Goal: Transaction & Acquisition: Book appointment/travel/reservation

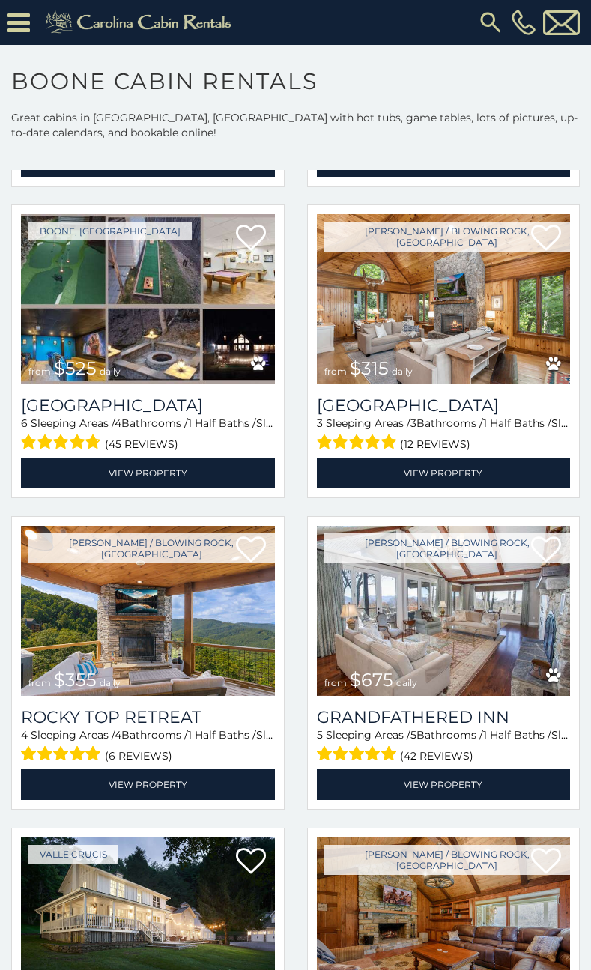
scroll to position [374, 0]
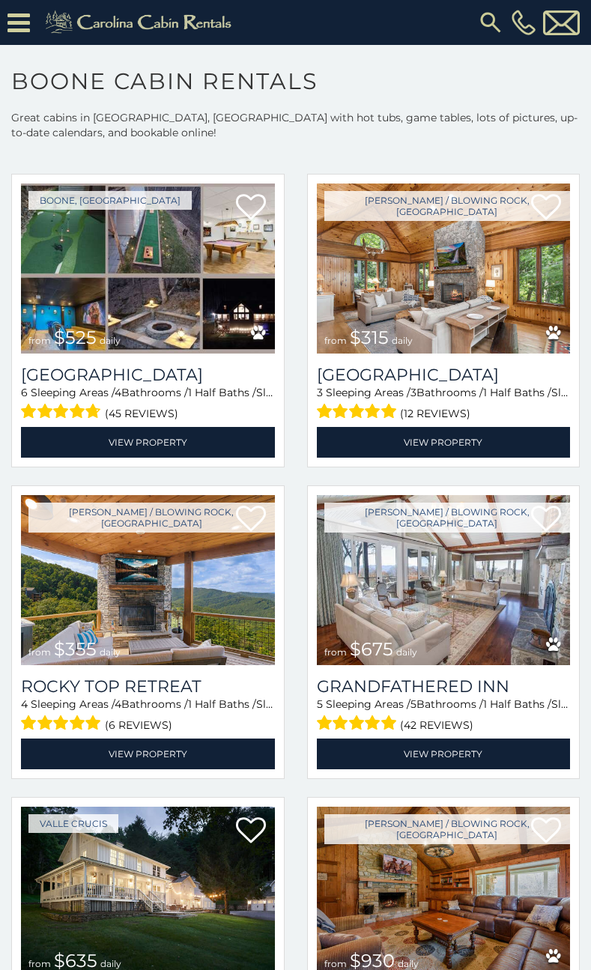
click at [286, 706] on div "Boone / Blowing Rock, NC from $355 daily Rocky Top Retreat 4 Sleeping Areas / 4…" at bounding box center [148, 636] width 296 height 303
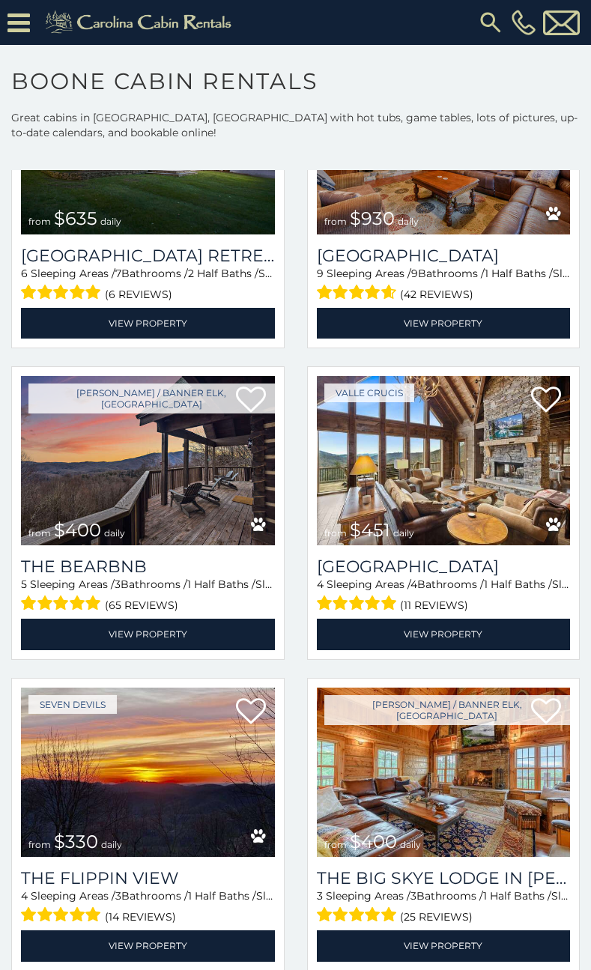
scroll to position [1123, 0]
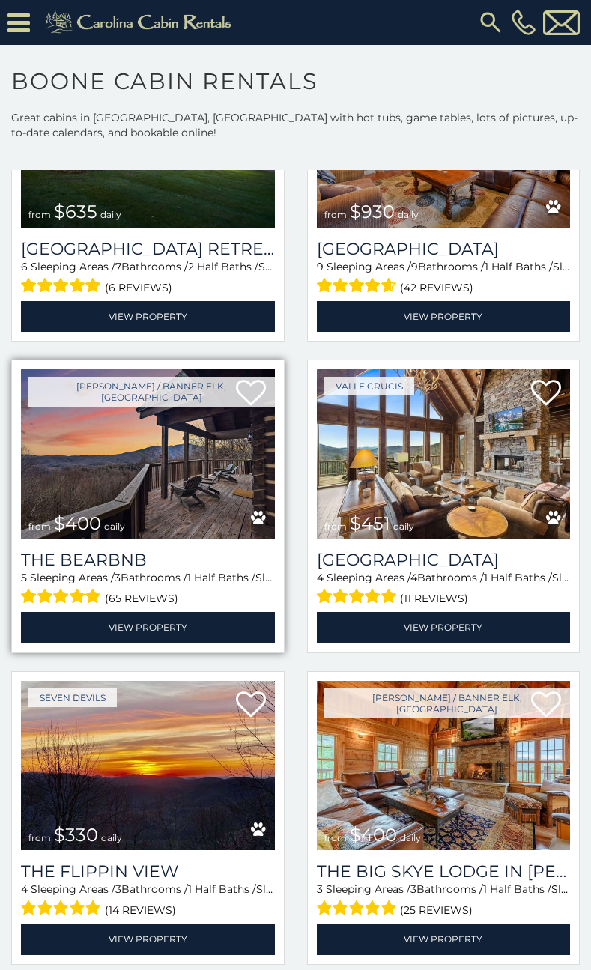
click at [158, 460] on img at bounding box center [148, 454] width 254 height 170
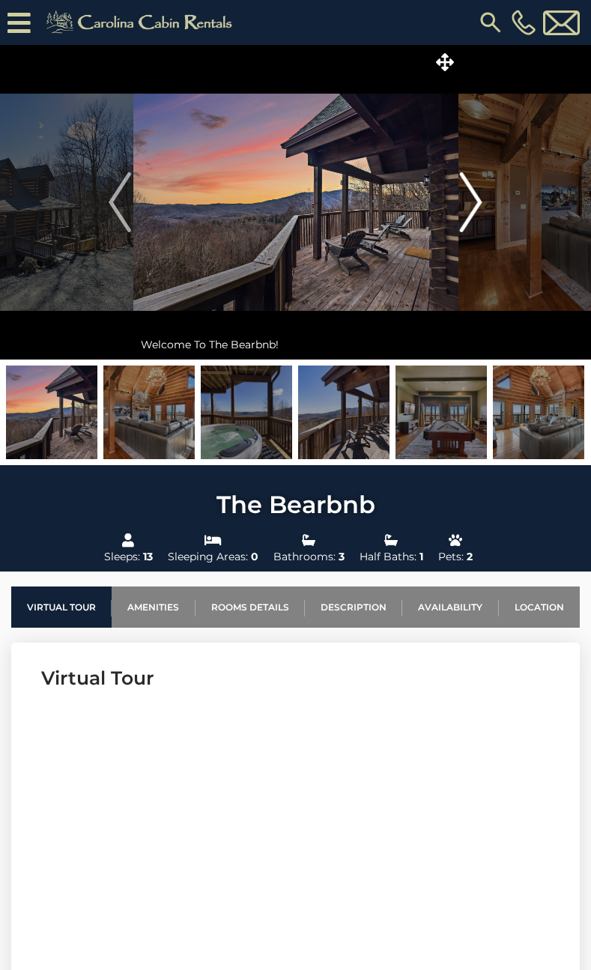
click at [472, 205] on img "Next" at bounding box center [471, 202] width 22 height 60
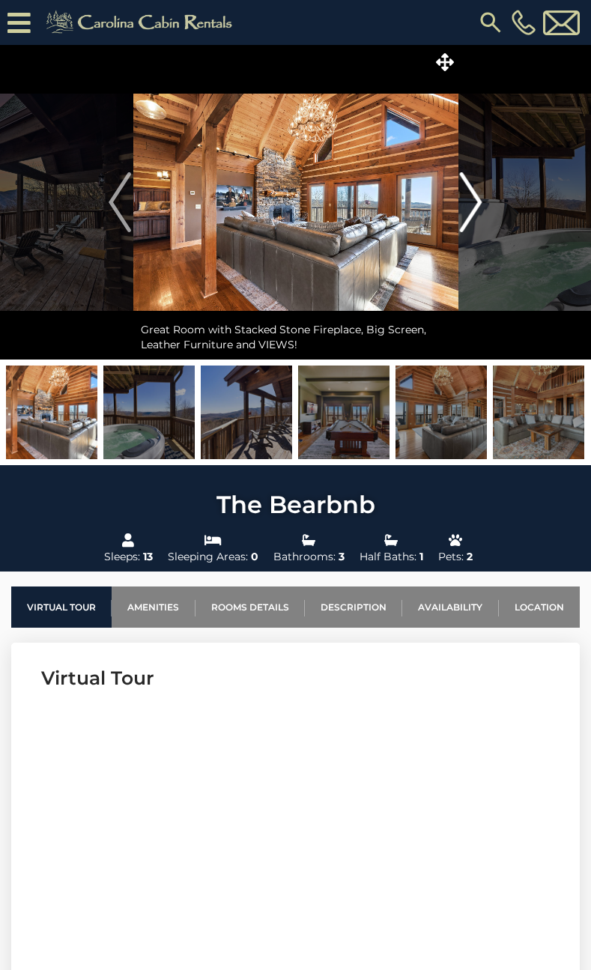
click at [472, 205] on img "Next" at bounding box center [471, 202] width 22 height 60
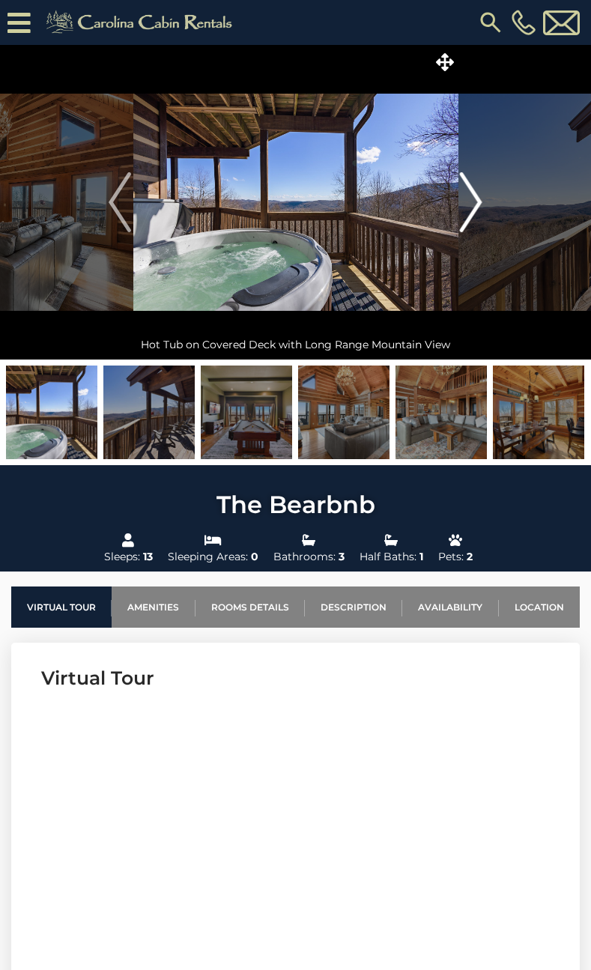
click at [472, 205] on img "Next" at bounding box center [471, 202] width 22 height 60
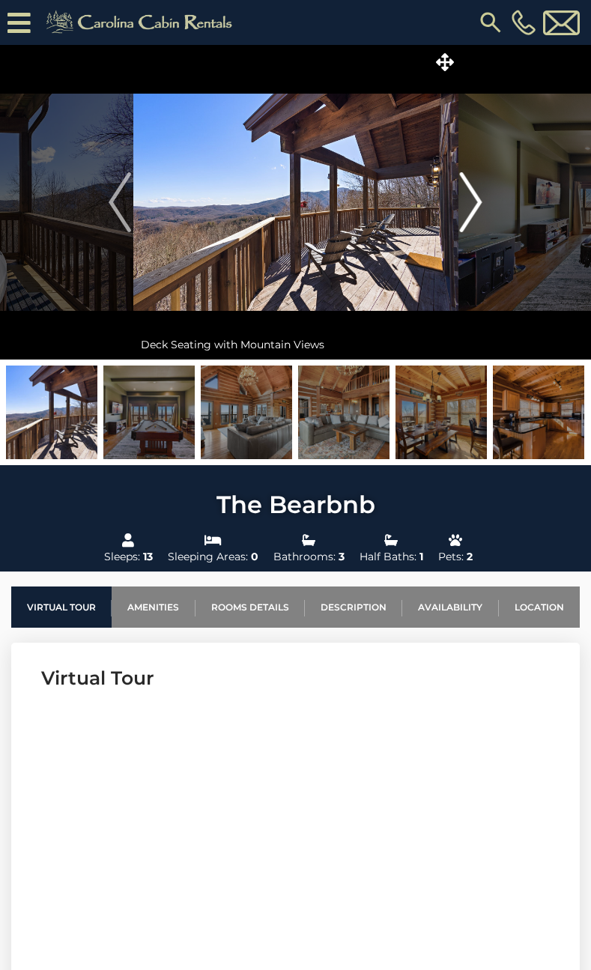
click at [472, 205] on img "Next" at bounding box center [471, 202] width 22 height 60
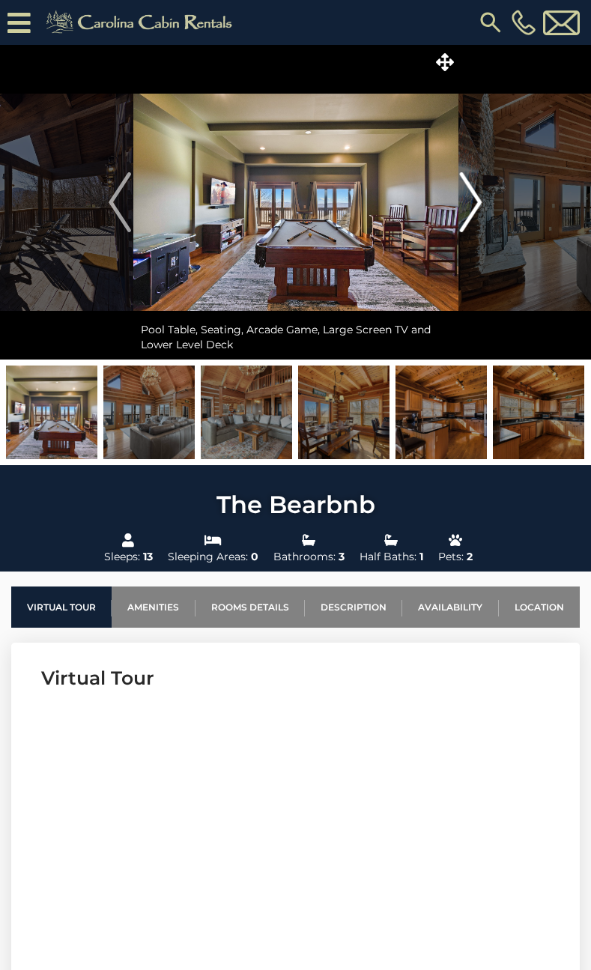
click at [472, 205] on img "Next" at bounding box center [471, 202] width 22 height 60
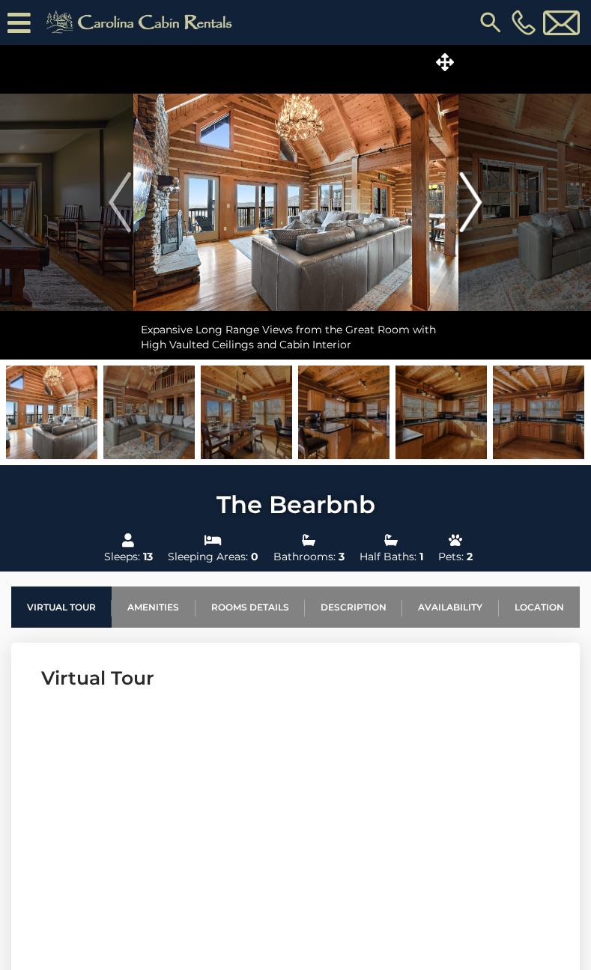
click at [472, 205] on img "Next" at bounding box center [471, 202] width 22 height 60
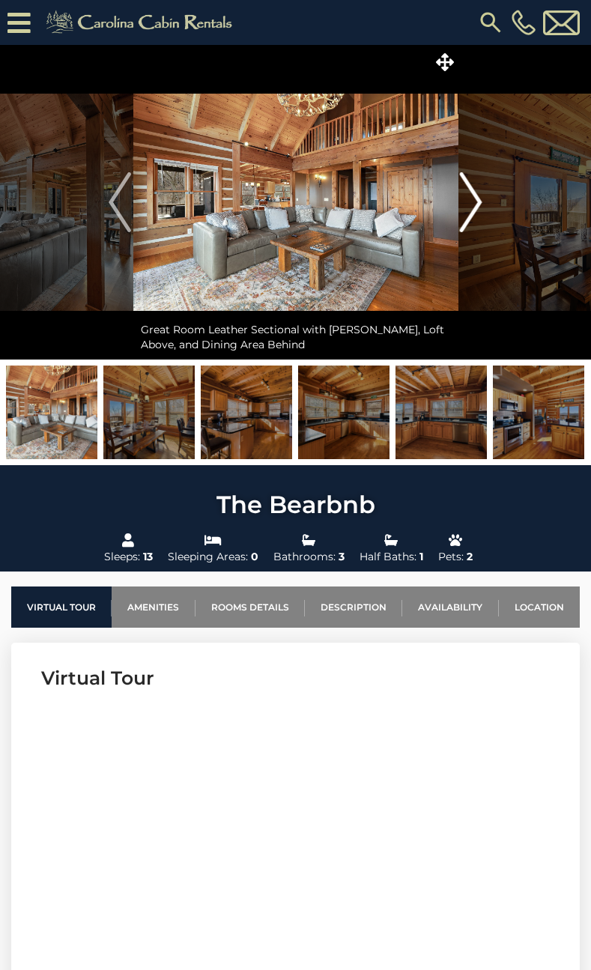
click at [472, 205] on img "Next" at bounding box center [471, 202] width 22 height 60
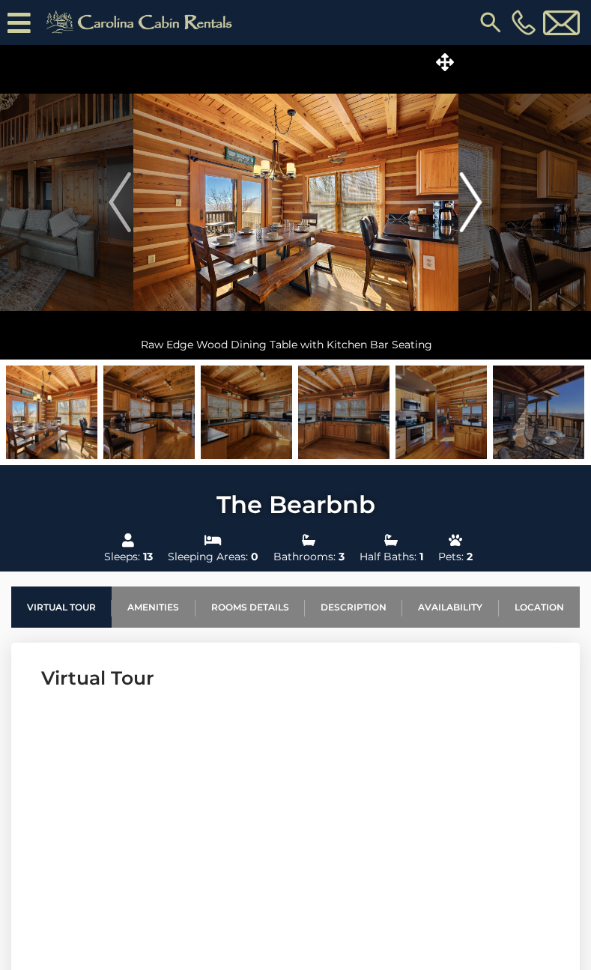
click at [472, 205] on img "Next" at bounding box center [471, 202] width 22 height 60
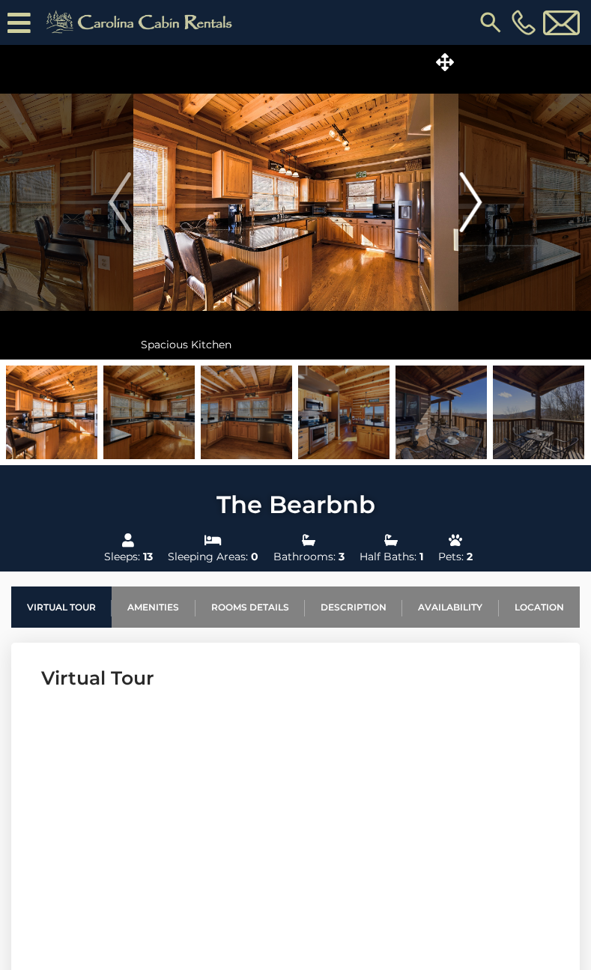
click at [472, 205] on img "Next" at bounding box center [471, 202] width 22 height 60
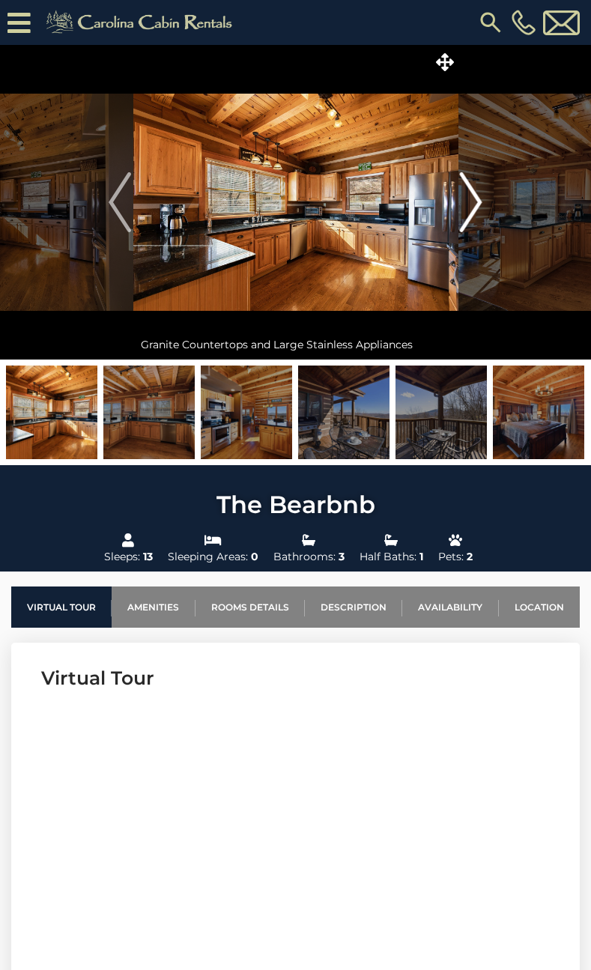
click at [472, 205] on img "Next" at bounding box center [471, 202] width 22 height 60
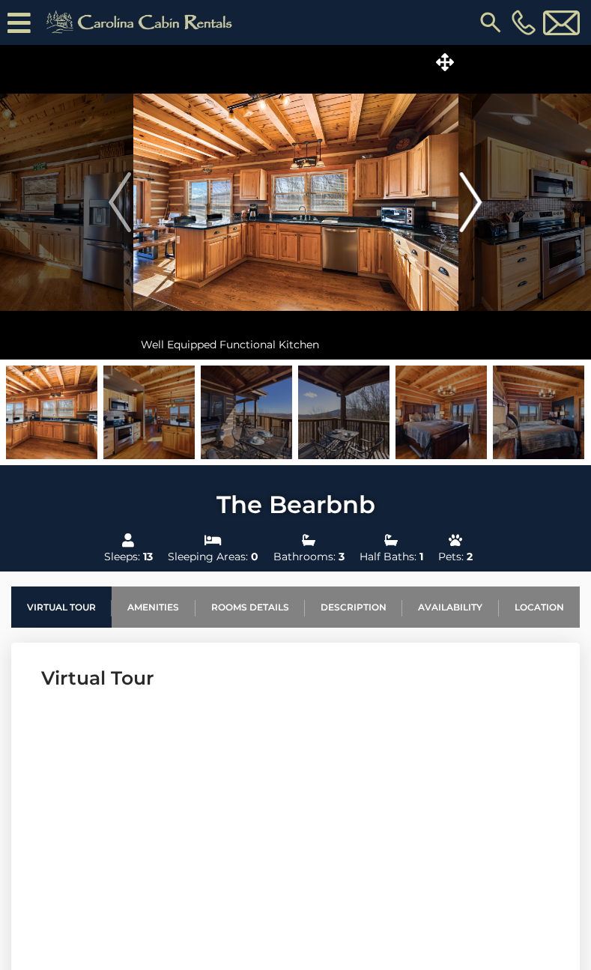
click at [472, 205] on img "Next" at bounding box center [471, 202] width 22 height 60
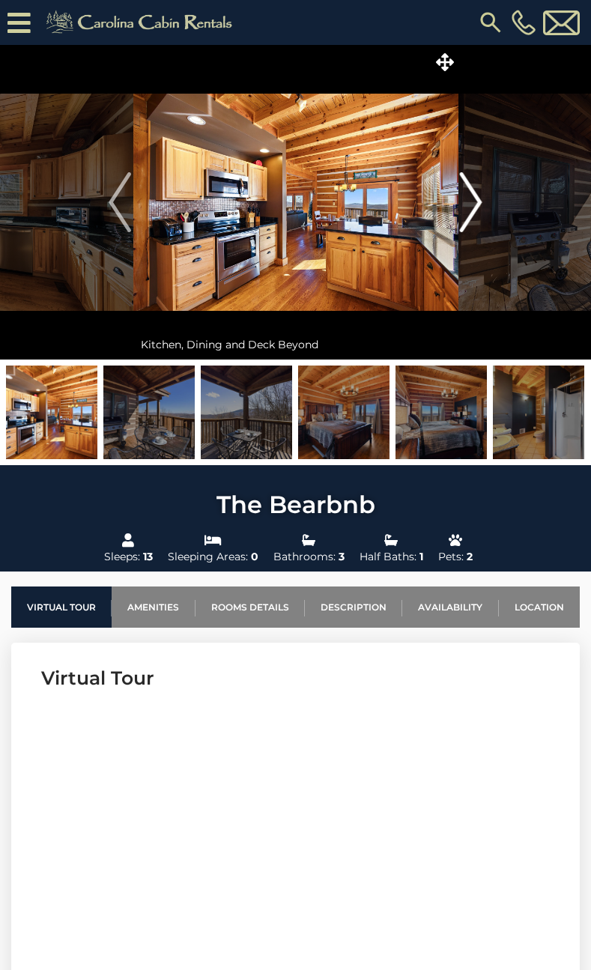
click at [472, 205] on img "Next" at bounding box center [471, 202] width 22 height 60
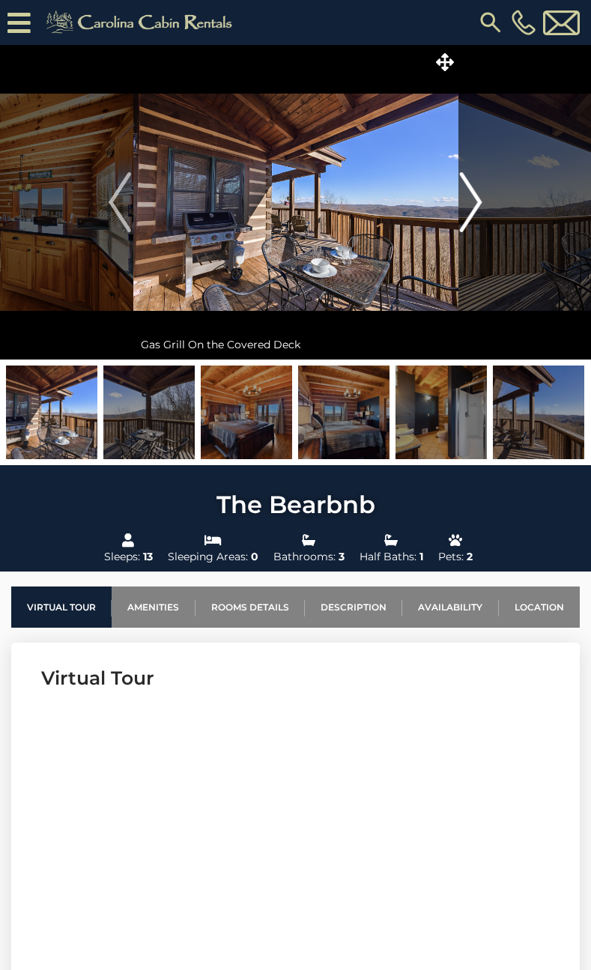
click at [472, 205] on img "Next" at bounding box center [471, 202] width 22 height 60
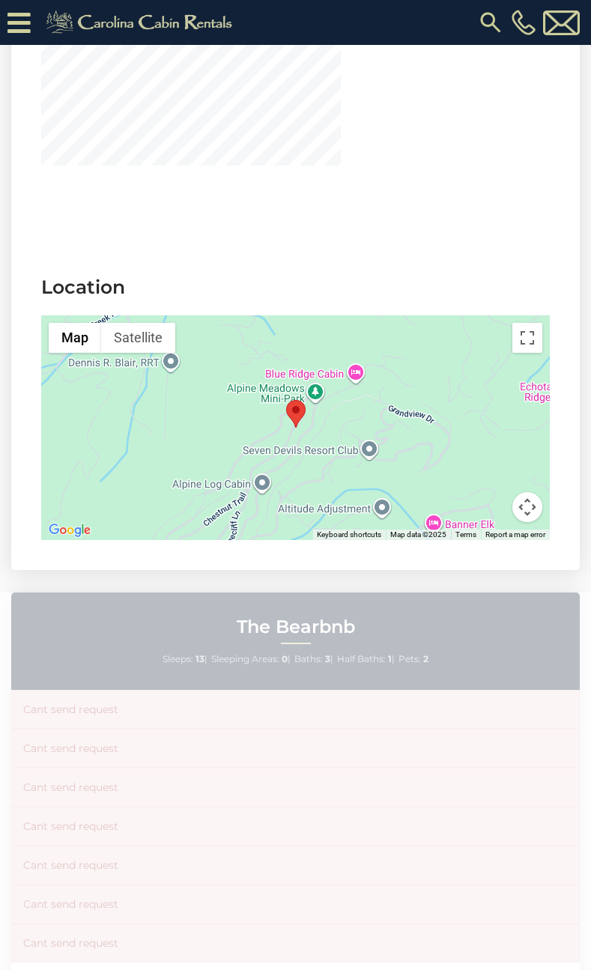
scroll to position [3520, 0]
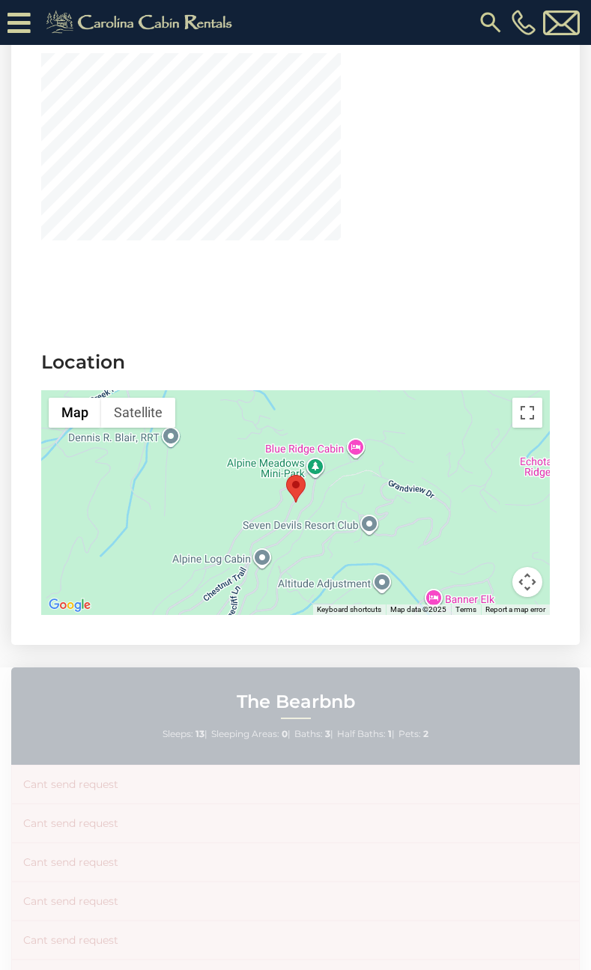
click at [351, 468] on div at bounding box center [295, 502] width 508 height 225
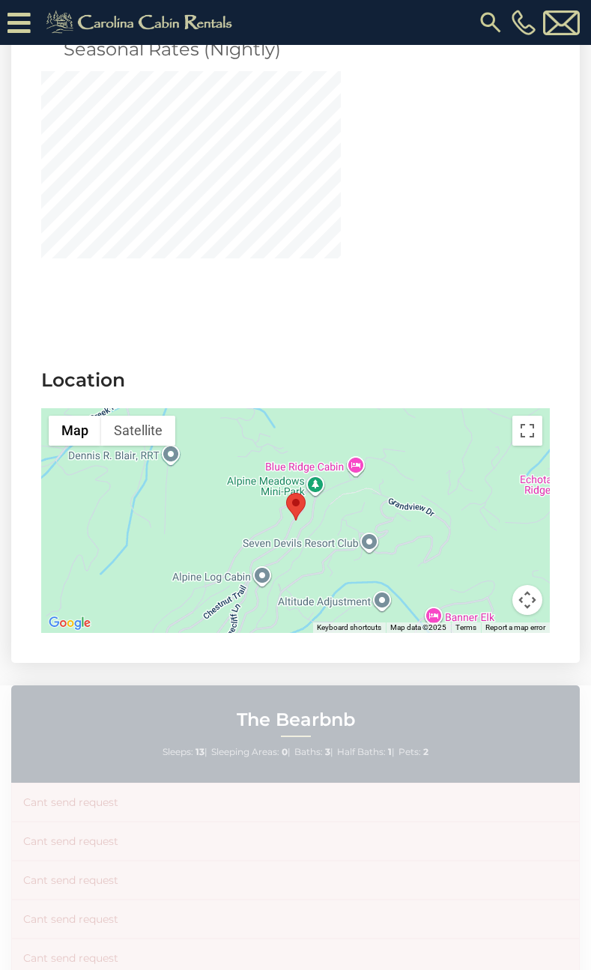
drag, startPoint x: 351, startPoint y: 468, endPoint x: 347, endPoint y: 485, distance: 17.8
click at [347, 485] on div at bounding box center [295, 520] width 508 height 225
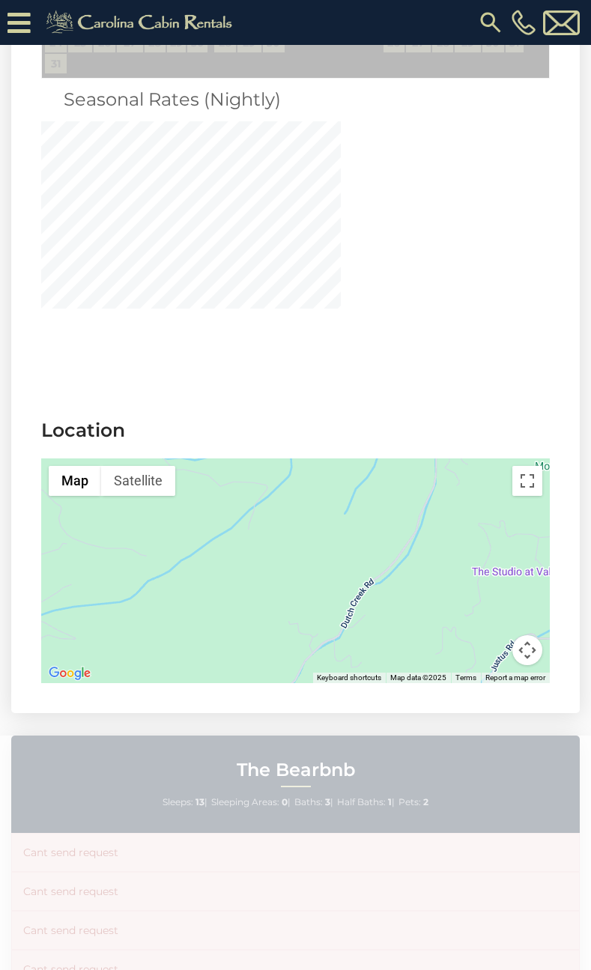
scroll to position [3445, 0]
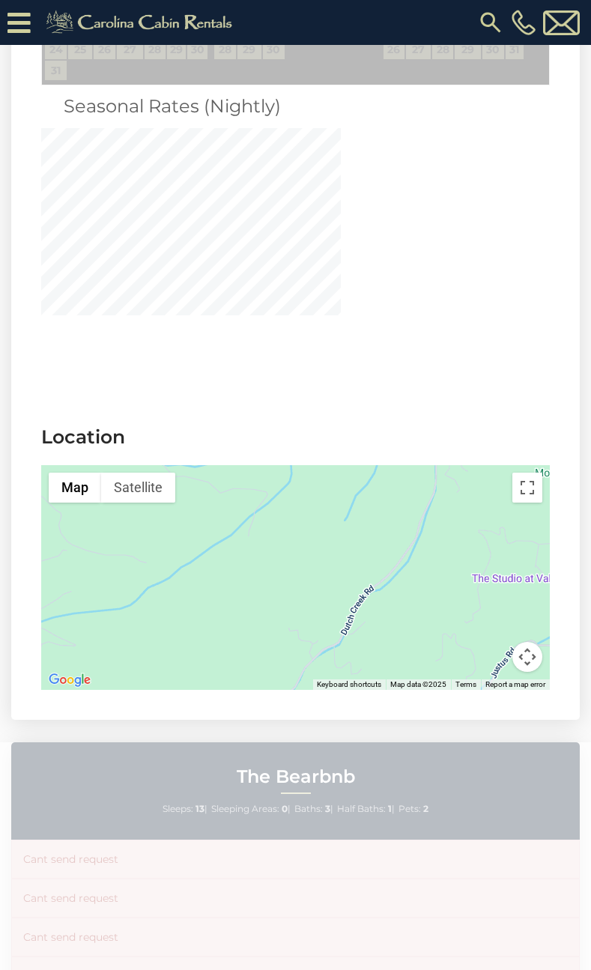
drag, startPoint x: 339, startPoint y: 461, endPoint x: 329, endPoint y: 505, distance: 45.4
click at [326, 505] on div at bounding box center [295, 577] width 508 height 225
drag, startPoint x: 348, startPoint y: 537, endPoint x: 332, endPoint y: 488, distance: 51.2
click at [328, 478] on div at bounding box center [295, 577] width 508 height 225
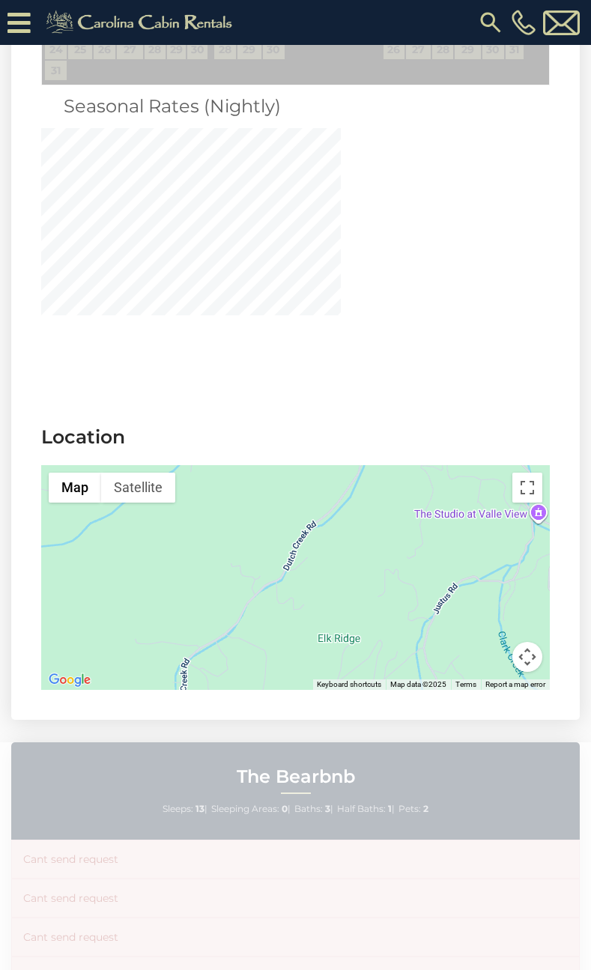
drag, startPoint x: 379, startPoint y: 580, endPoint x: 331, endPoint y: 511, distance: 83.3
click at [330, 514] on div at bounding box center [295, 577] width 508 height 225
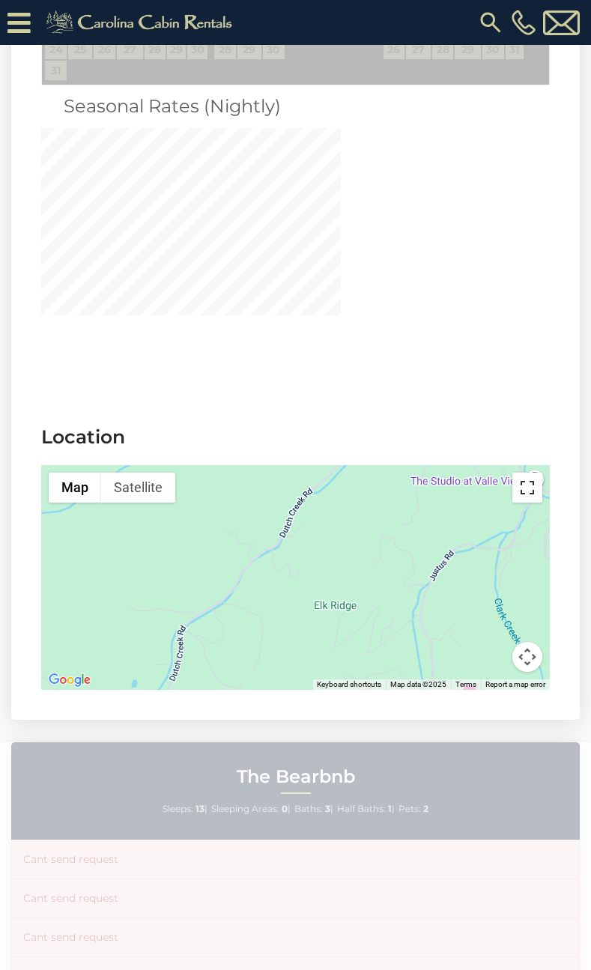
click at [532, 473] on button "Toggle fullscreen view" at bounding box center [527, 488] width 30 height 30
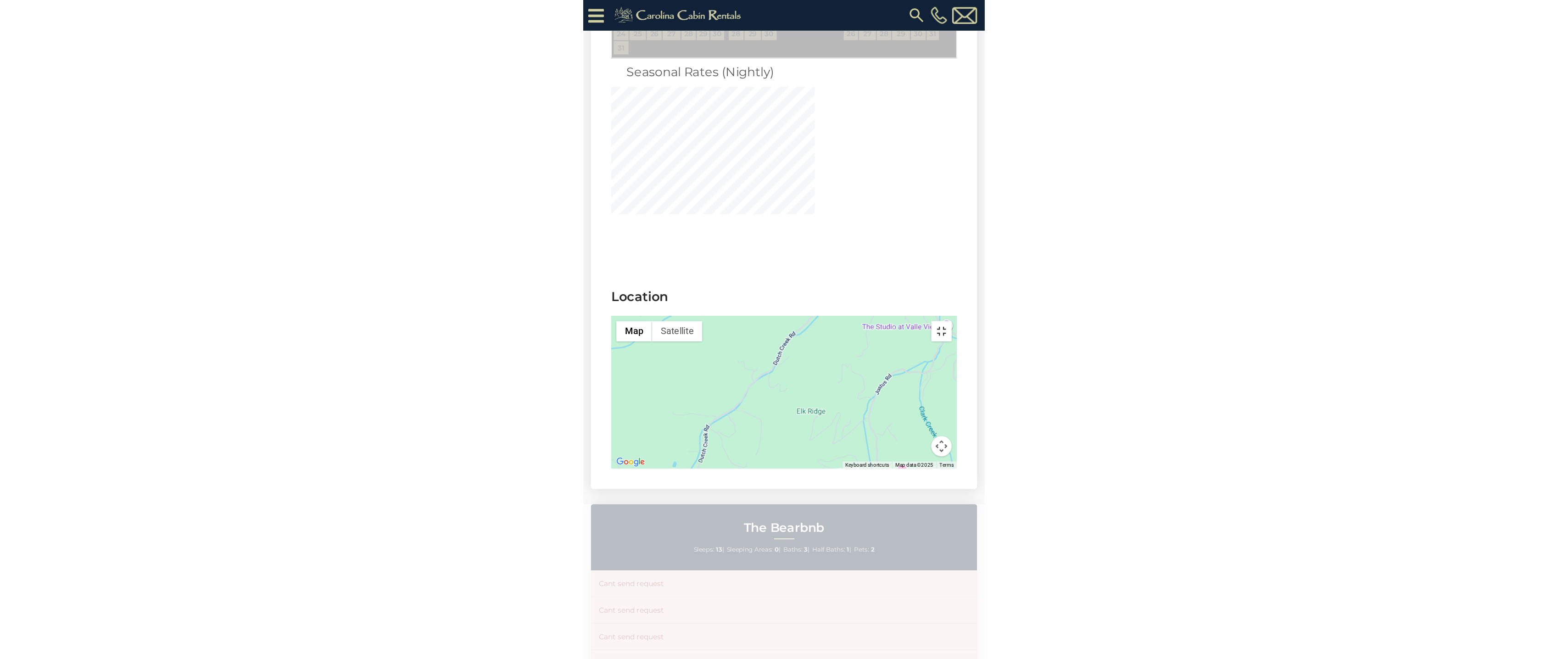
scroll to position [2019, 0]
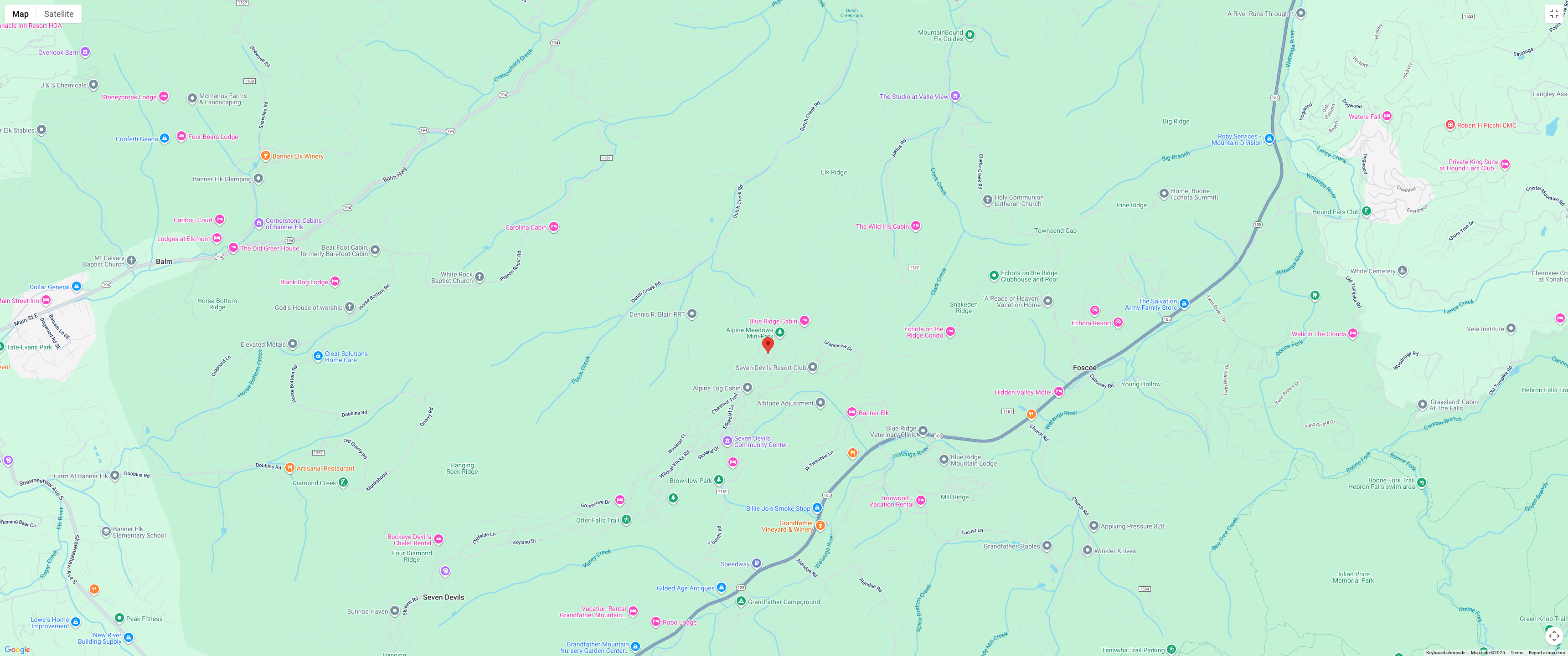
drag, startPoint x: 810, startPoint y: 427, endPoint x: 836, endPoint y: 254, distance: 174.9
click at [359, 254] on div at bounding box center [784, 328] width 1568 height 656
click at [359, 275] on div at bounding box center [784, 328] width 1568 height 656
drag, startPoint x: 830, startPoint y: 304, endPoint x: 836, endPoint y: 302, distance: 6.3
click at [359, 302] on div at bounding box center [784, 328] width 1568 height 656
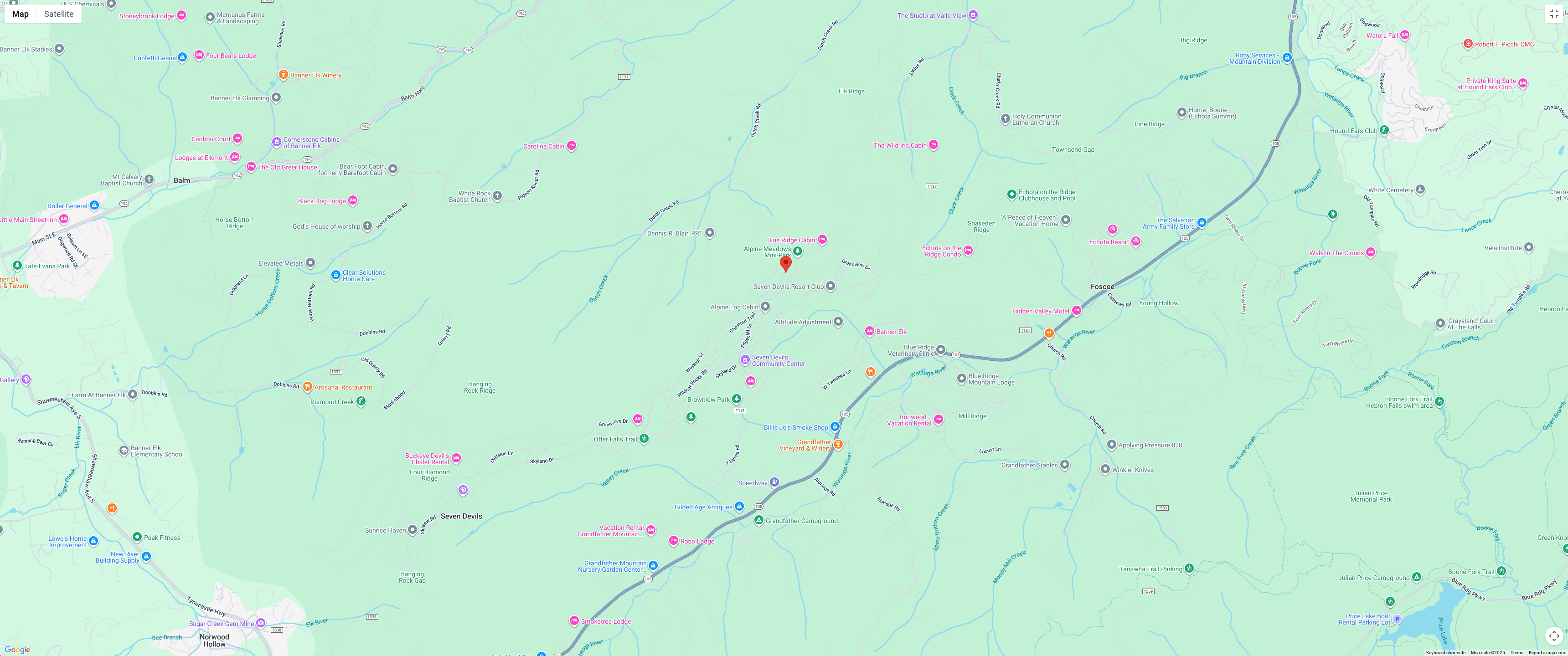
drag, startPoint x: 835, startPoint y: 300, endPoint x: 844, endPoint y: 222, distance: 78.5
click at [359, 223] on div at bounding box center [784, 328] width 1568 height 656
click at [359, 12] on button "Toggle fullscreen view" at bounding box center [1555, 13] width 18 height 18
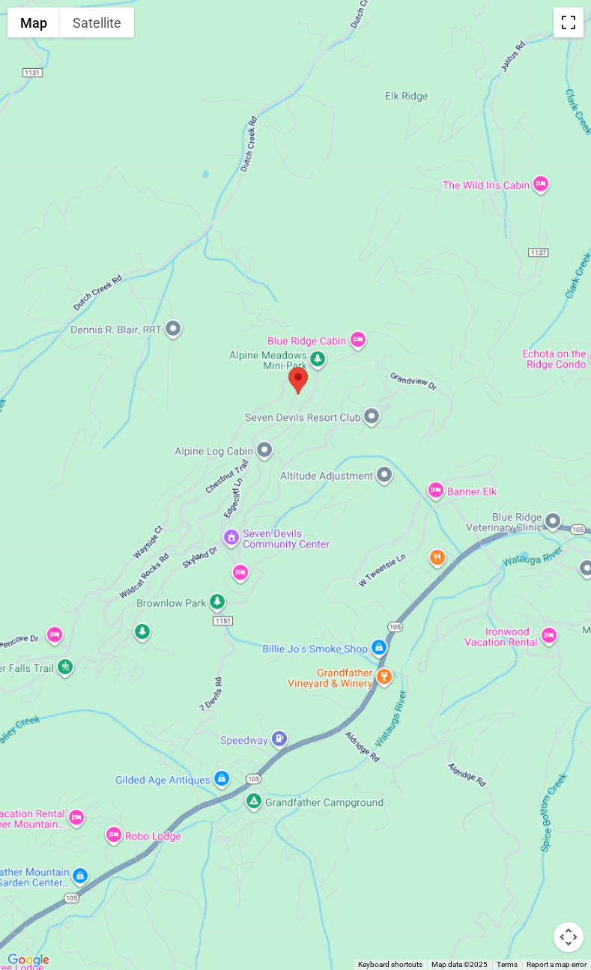
scroll to position [377, 0]
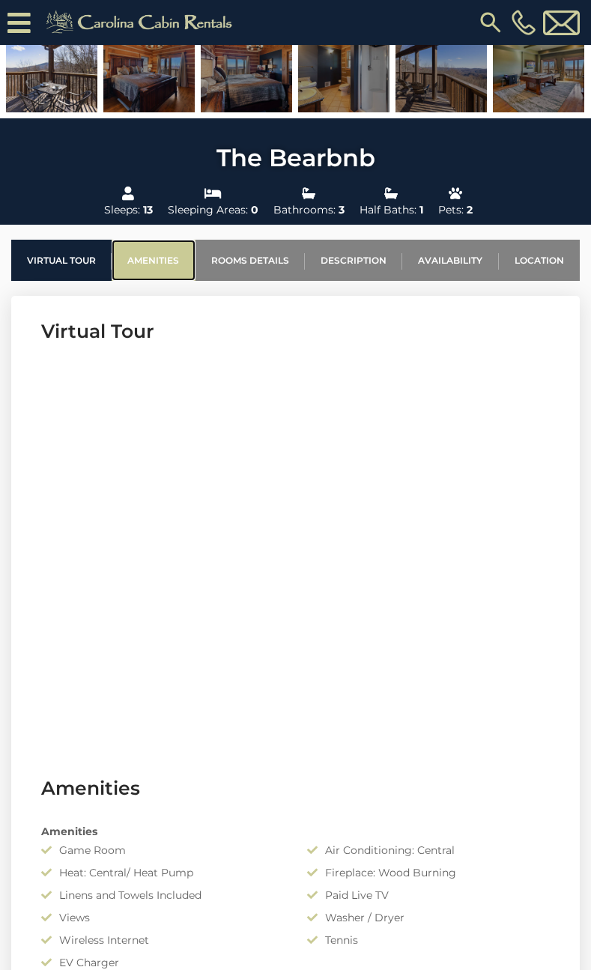
click at [151, 258] on link "Amenities" at bounding box center [153, 260] width 83 height 41
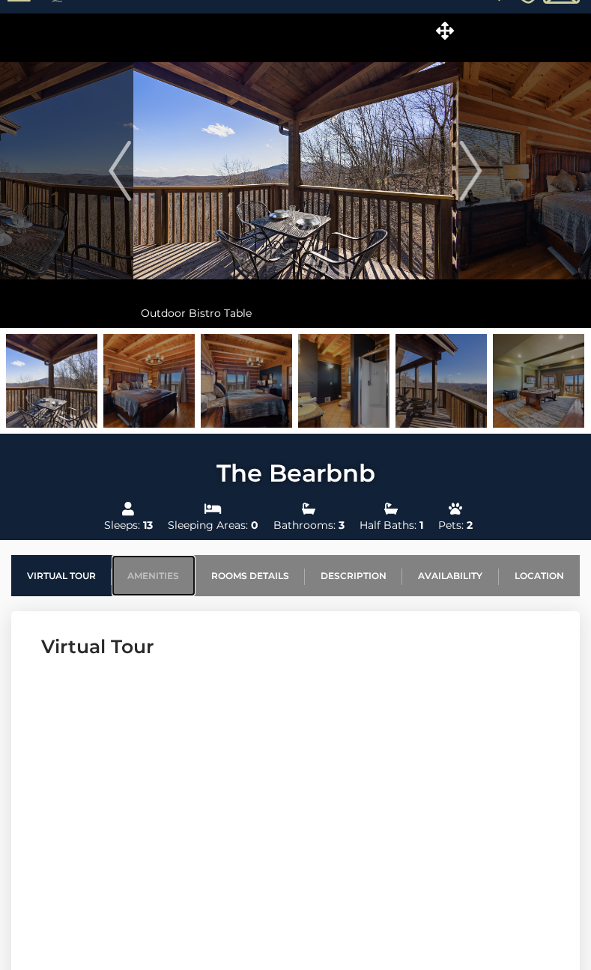
scroll to position [0, 0]
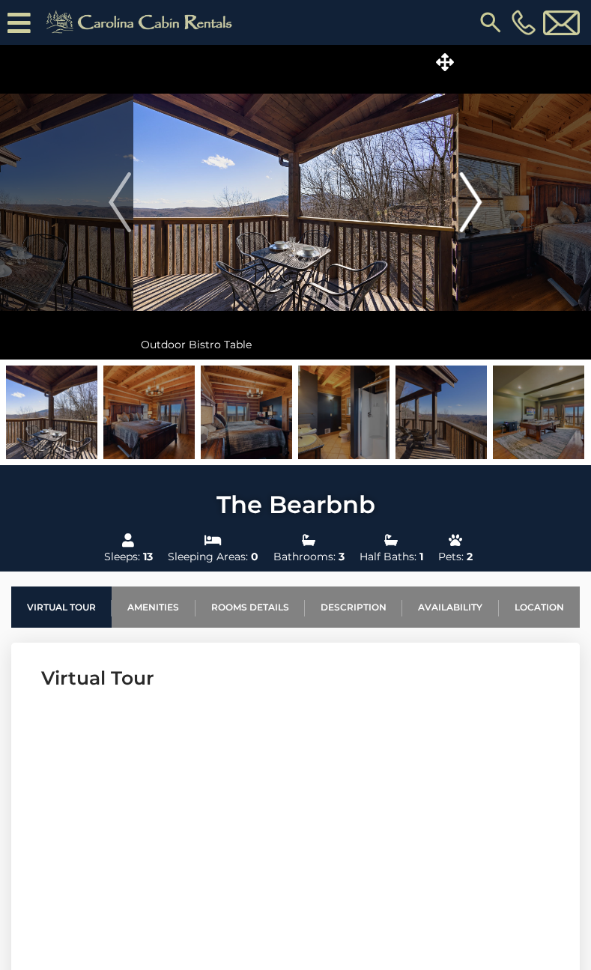
click at [477, 202] on img "Next" at bounding box center [471, 202] width 22 height 60
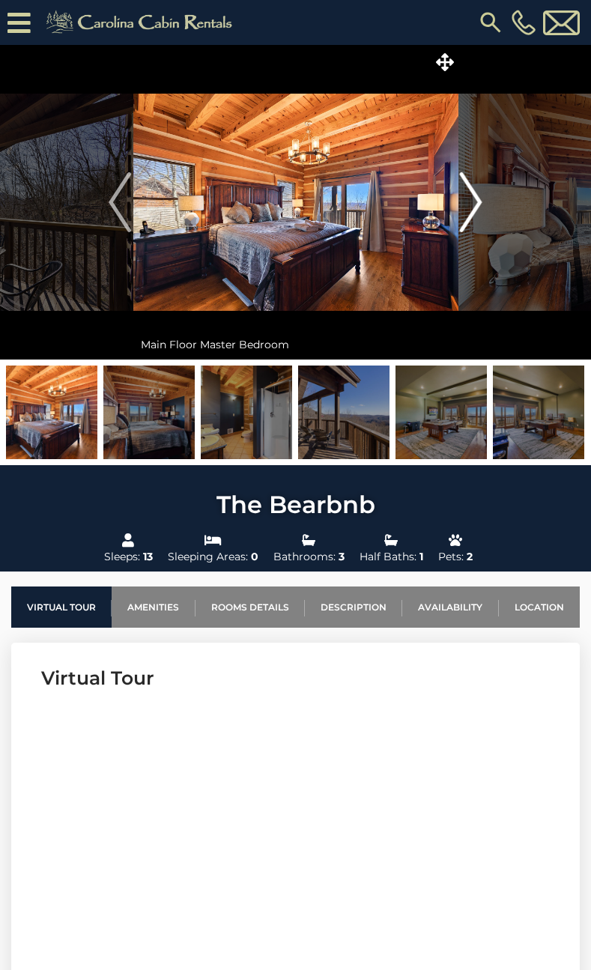
click at [480, 202] on img "Next" at bounding box center [471, 202] width 22 height 60
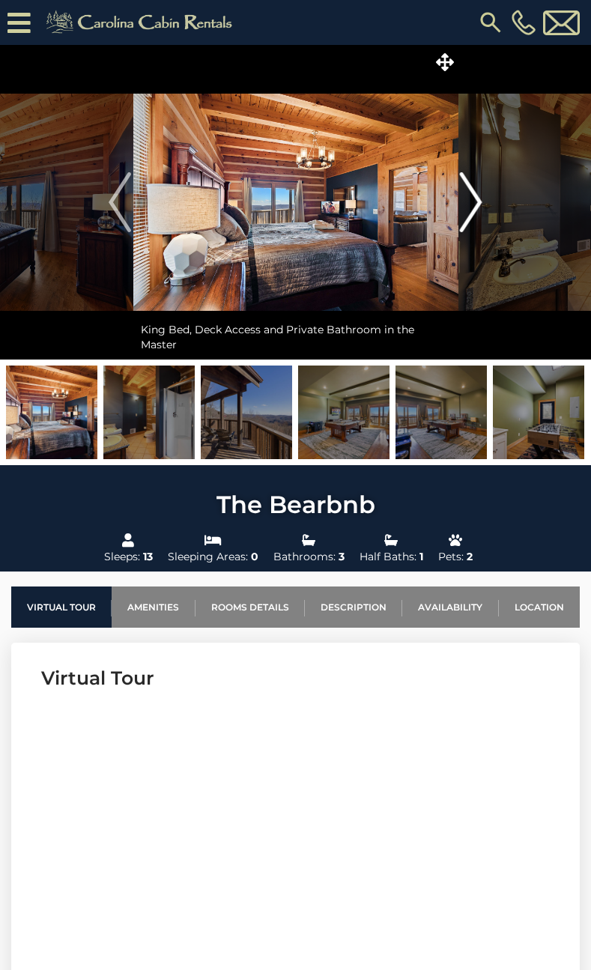
click at [482, 203] on button "Next" at bounding box center [471, 202] width 27 height 315
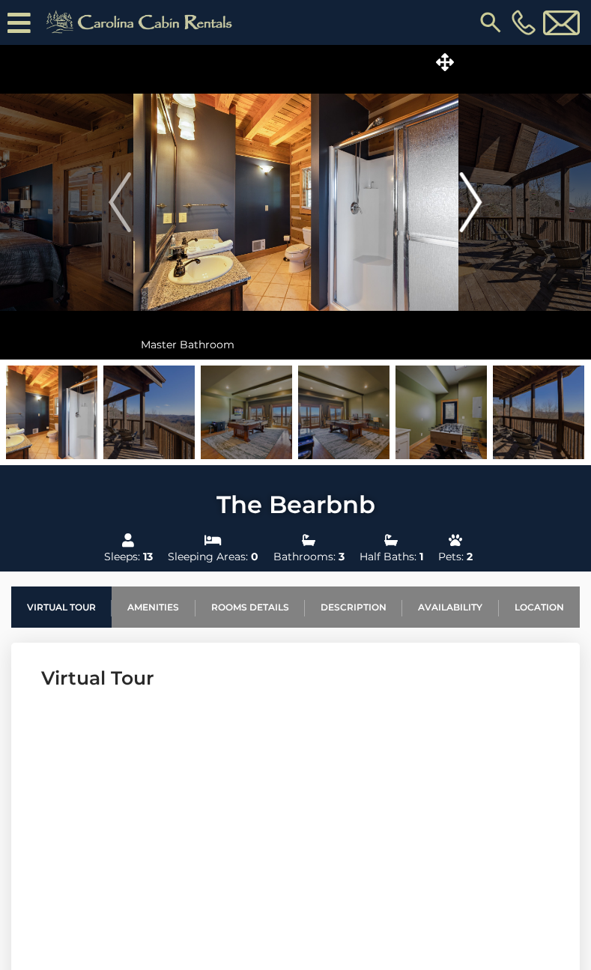
click at [482, 203] on button "Next" at bounding box center [471, 202] width 27 height 315
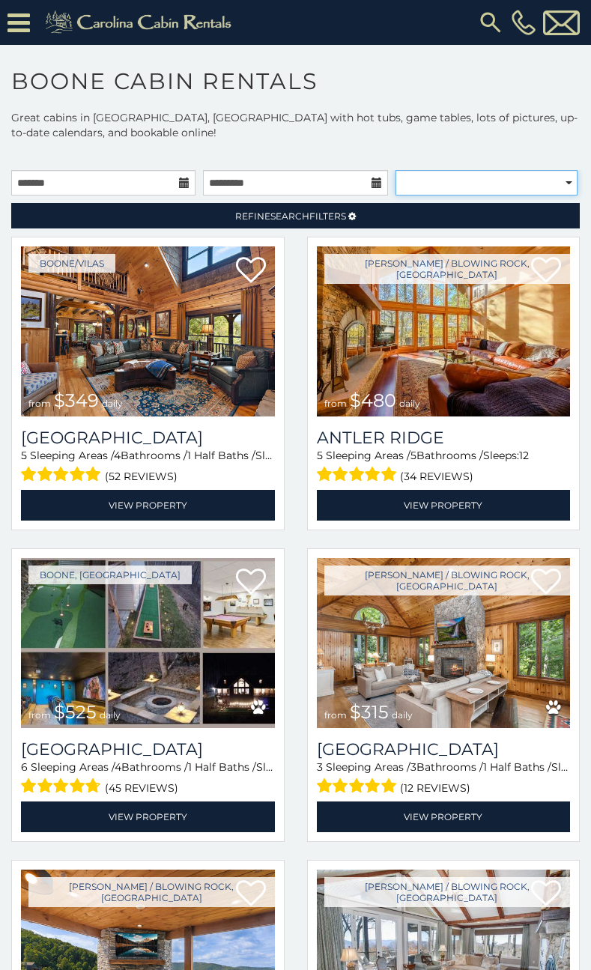
click at [473, 185] on select "**********" at bounding box center [486, 182] width 182 height 25
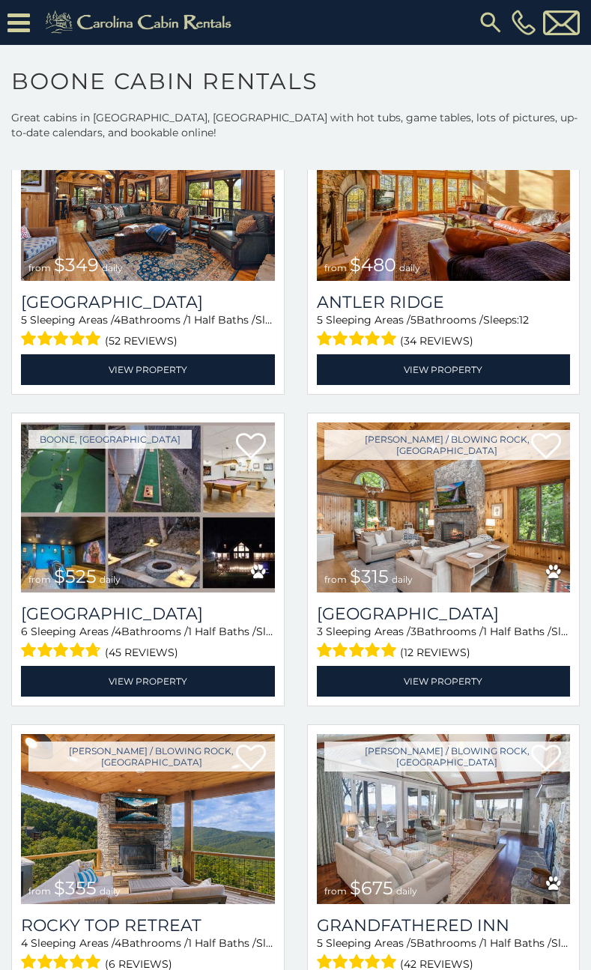
scroll to position [150, 0]
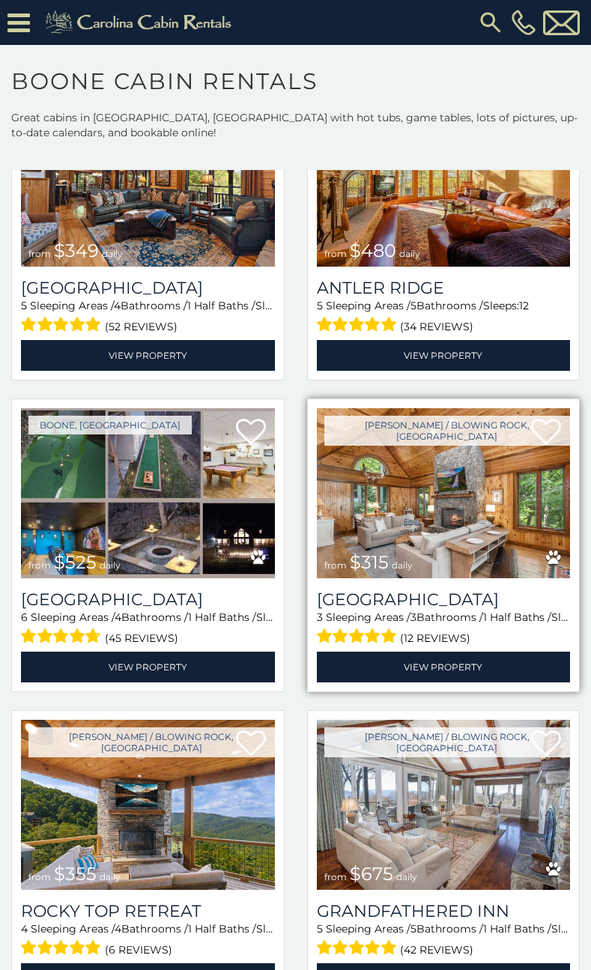
click at [405, 482] on img at bounding box center [444, 493] width 254 height 170
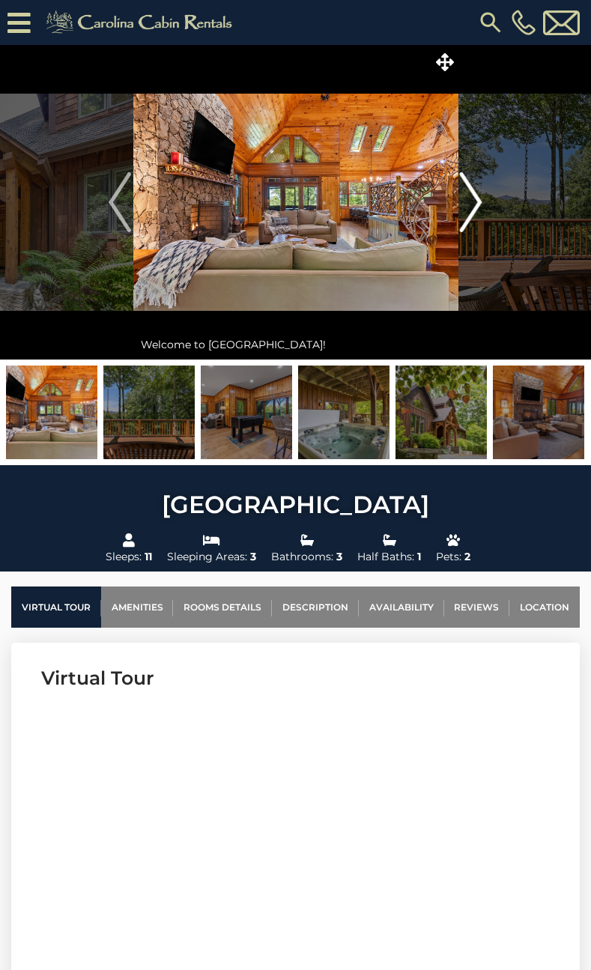
click at [473, 197] on img "Next" at bounding box center [471, 202] width 22 height 60
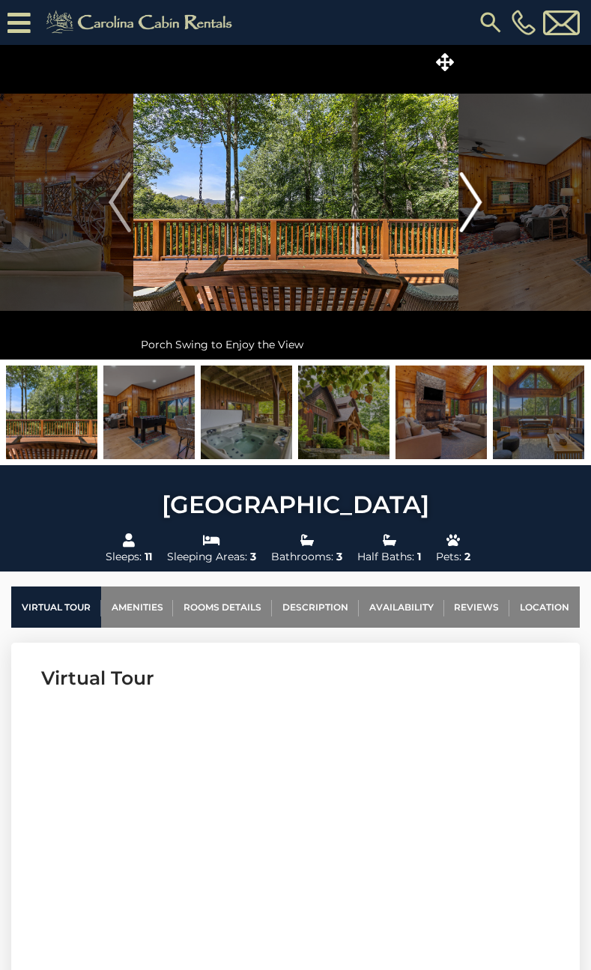
click at [474, 204] on img "Next" at bounding box center [471, 202] width 22 height 60
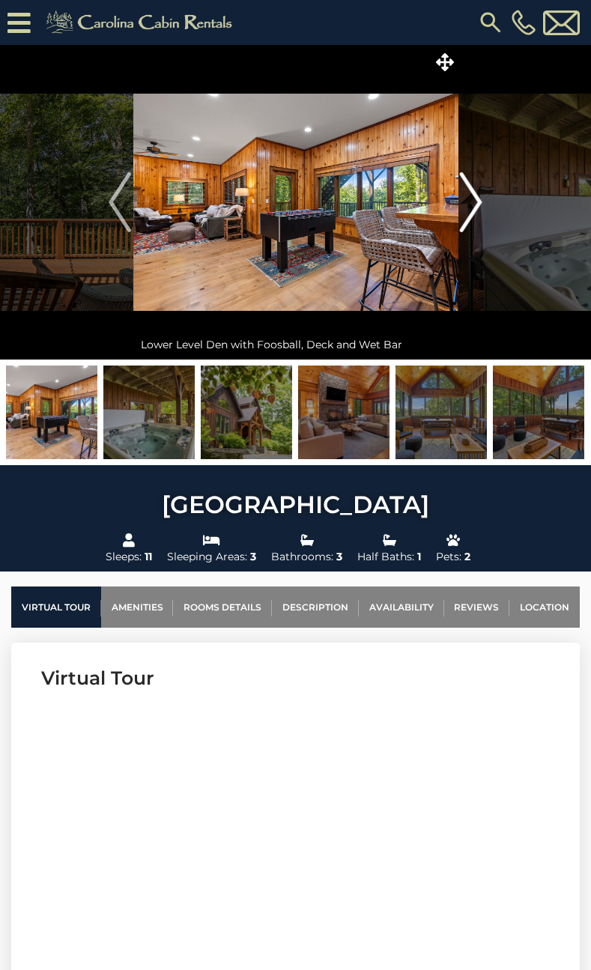
click at [474, 204] on img "Next" at bounding box center [471, 202] width 22 height 60
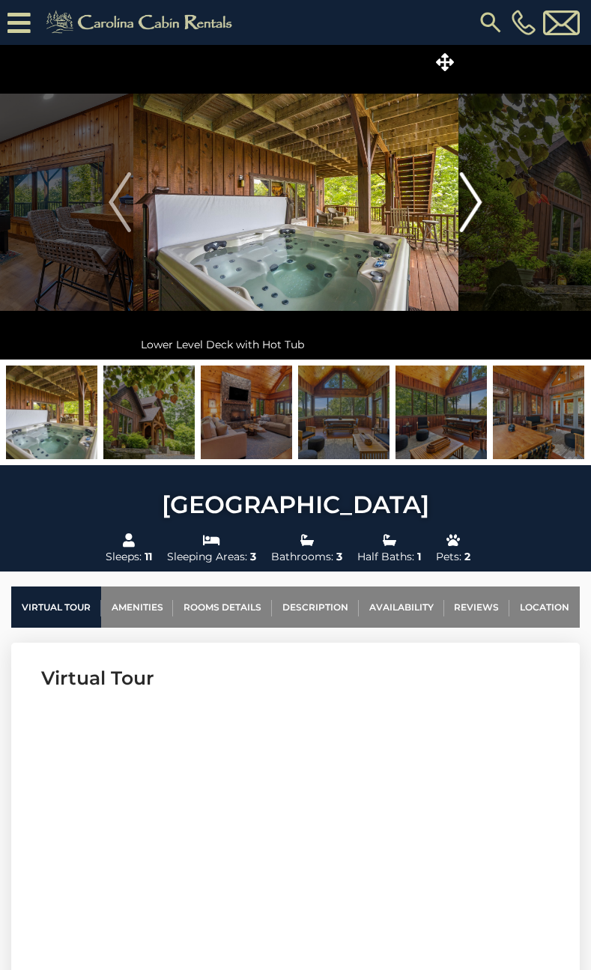
click at [474, 204] on img "Next" at bounding box center [471, 202] width 22 height 60
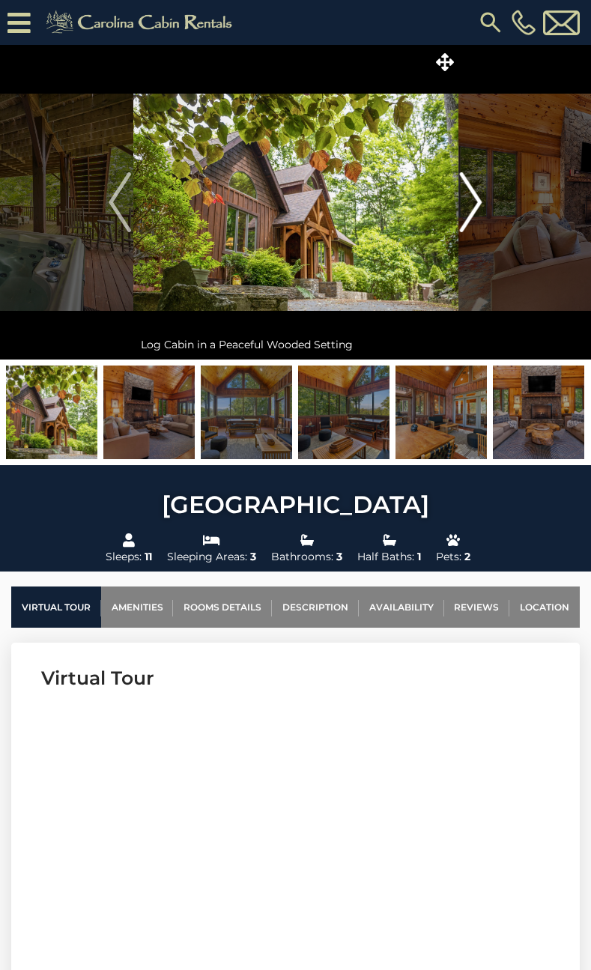
click at [474, 204] on img "Next" at bounding box center [471, 202] width 22 height 60
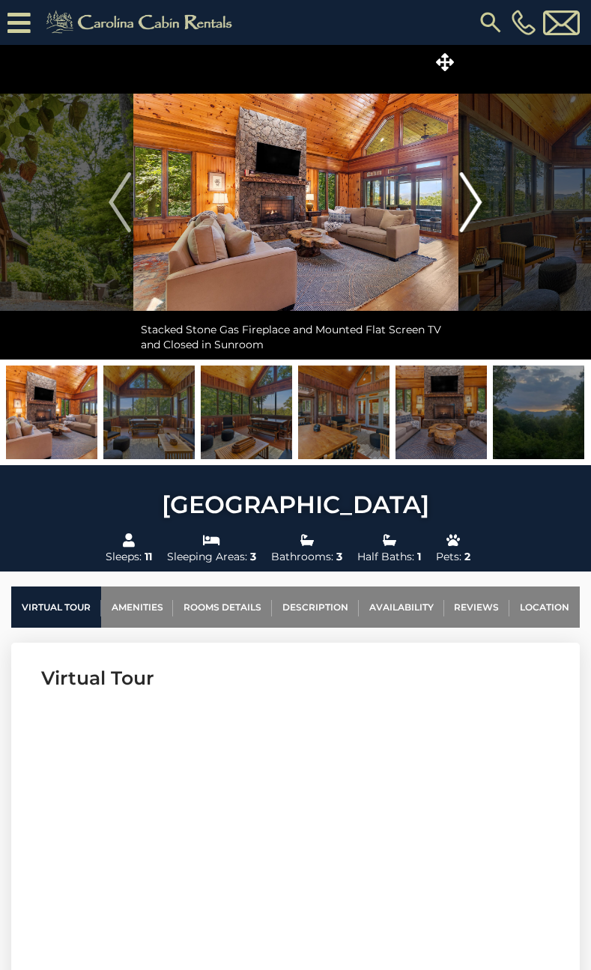
click at [464, 210] on img "Next" at bounding box center [471, 202] width 22 height 60
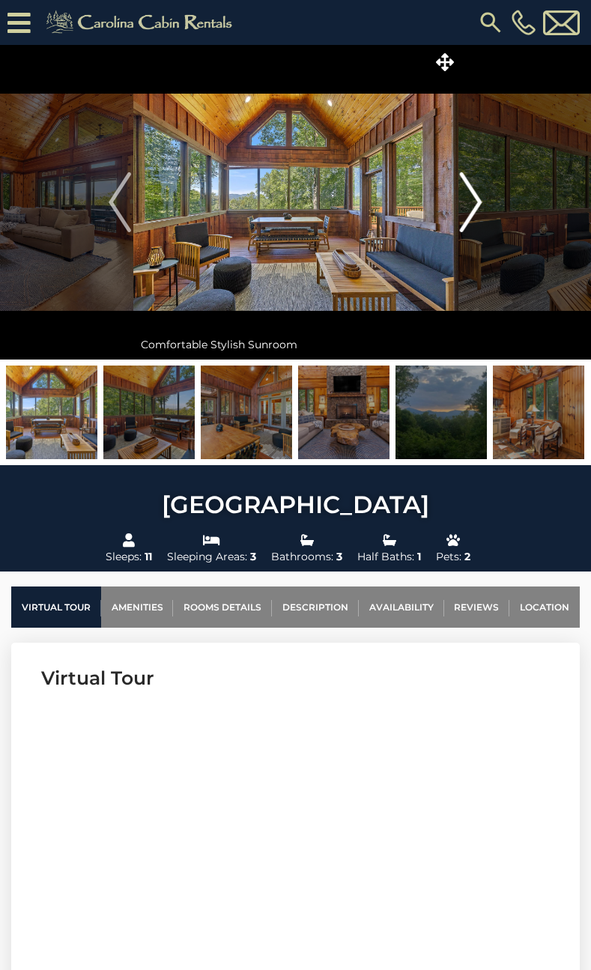
click at [477, 196] on img "Next" at bounding box center [471, 202] width 22 height 60
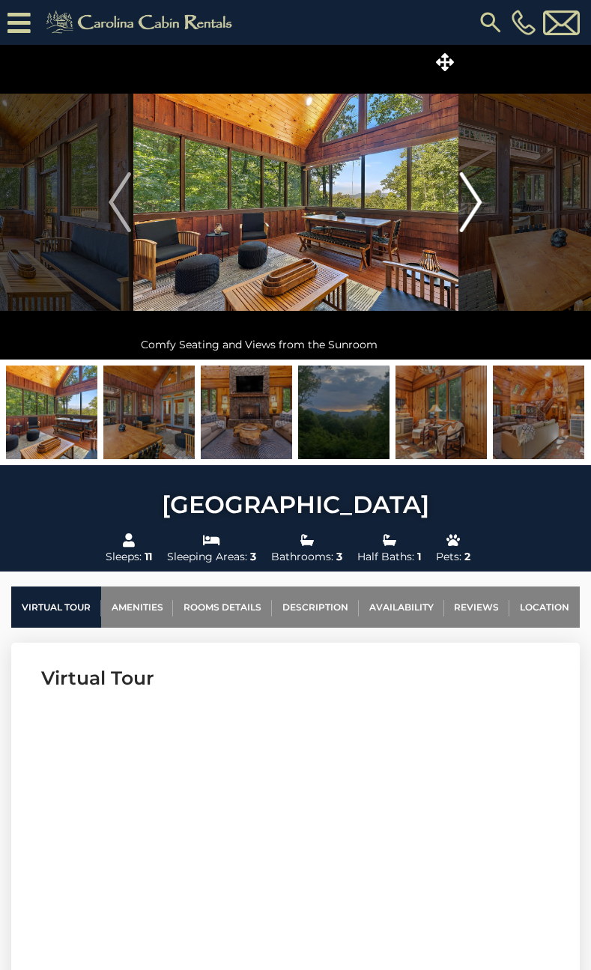
click at [477, 196] on img "Next" at bounding box center [471, 202] width 22 height 60
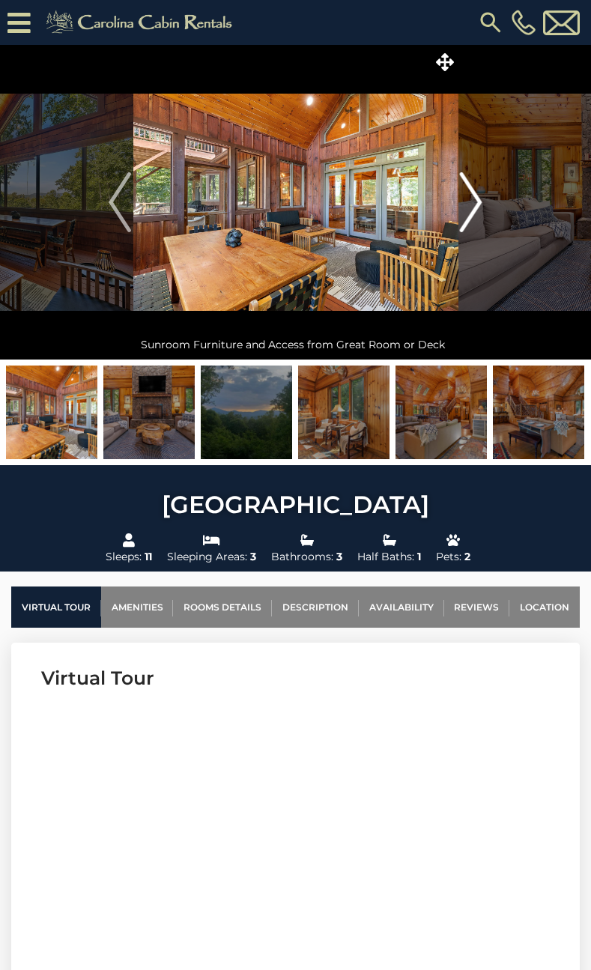
click at [476, 196] on img "Next" at bounding box center [471, 202] width 22 height 60
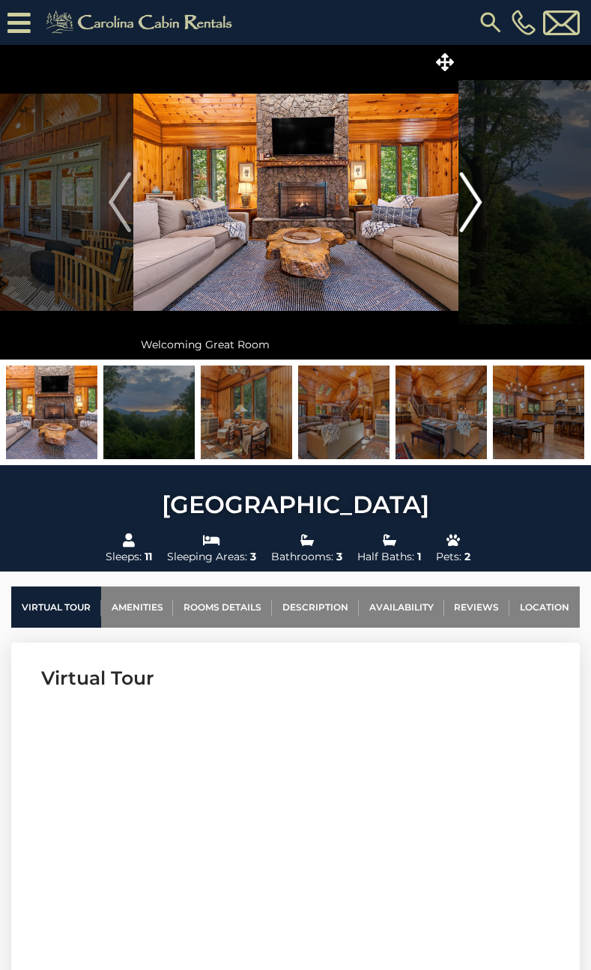
click at [476, 196] on img "Next" at bounding box center [471, 202] width 22 height 60
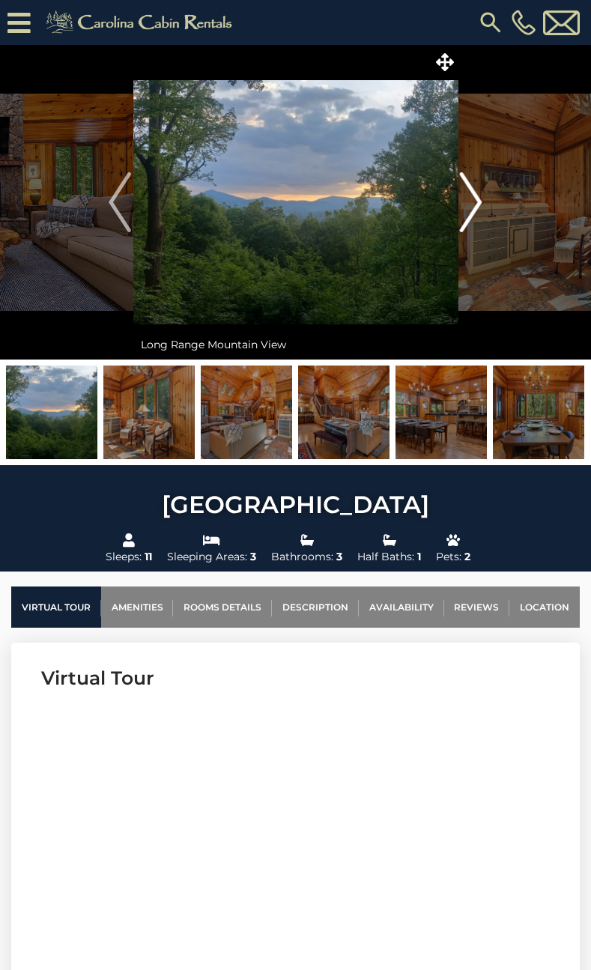
click at [476, 196] on img "Next" at bounding box center [471, 202] width 22 height 60
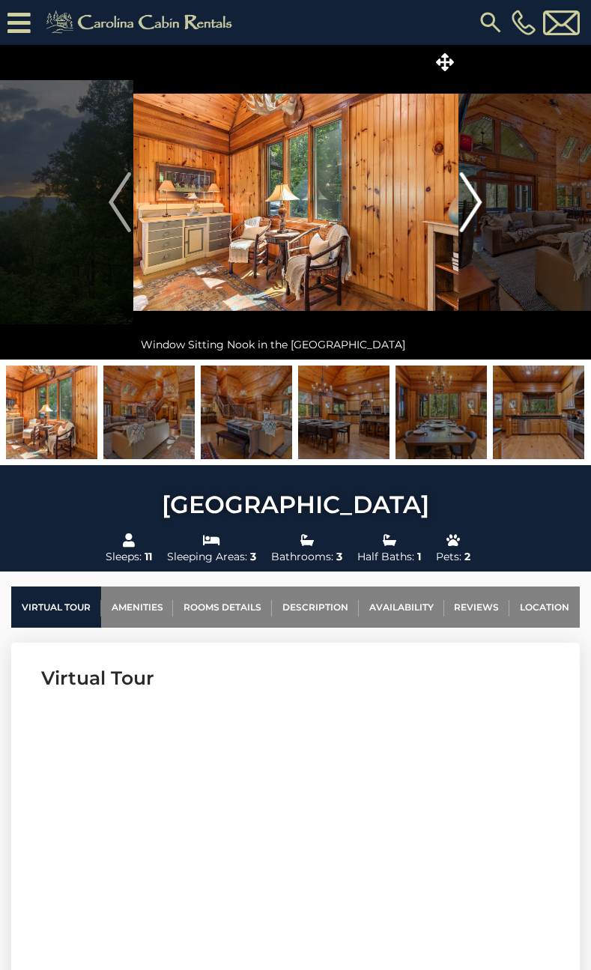
click at [476, 196] on img "Next" at bounding box center [471, 202] width 22 height 60
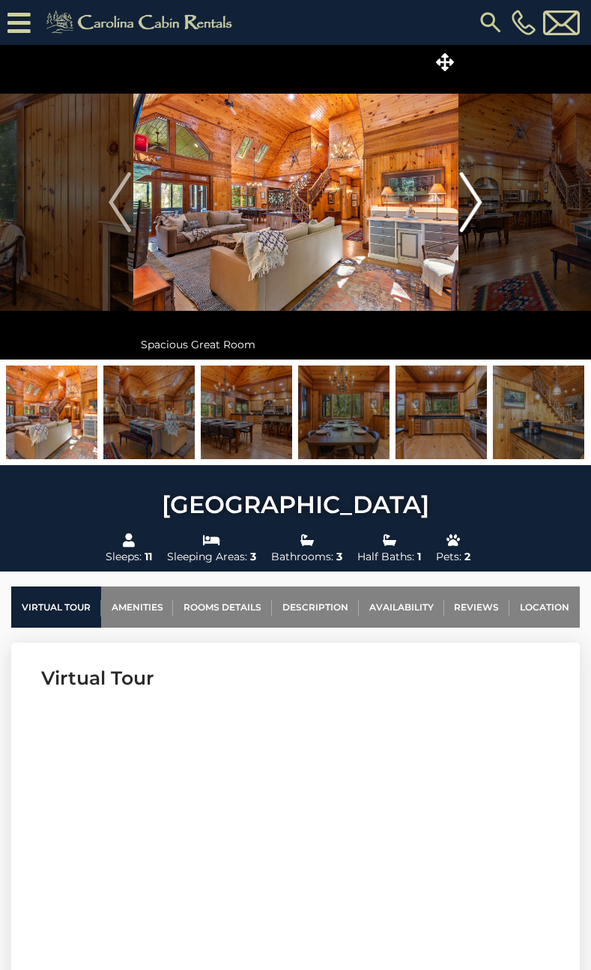
click at [476, 196] on img "Next" at bounding box center [471, 202] width 22 height 60
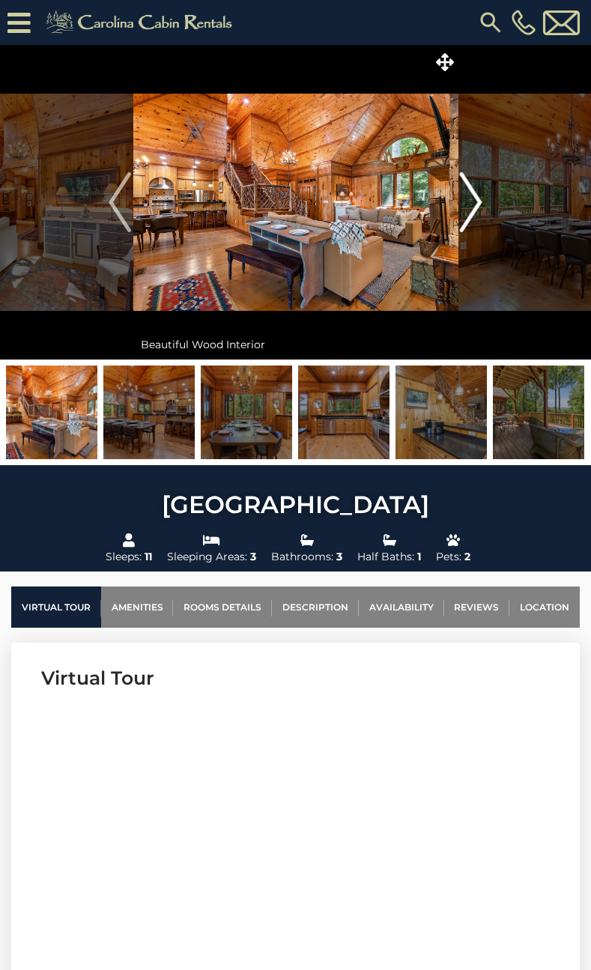
click at [476, 196] on img "Next" at bounding box center [471, 202] width 22 height 60
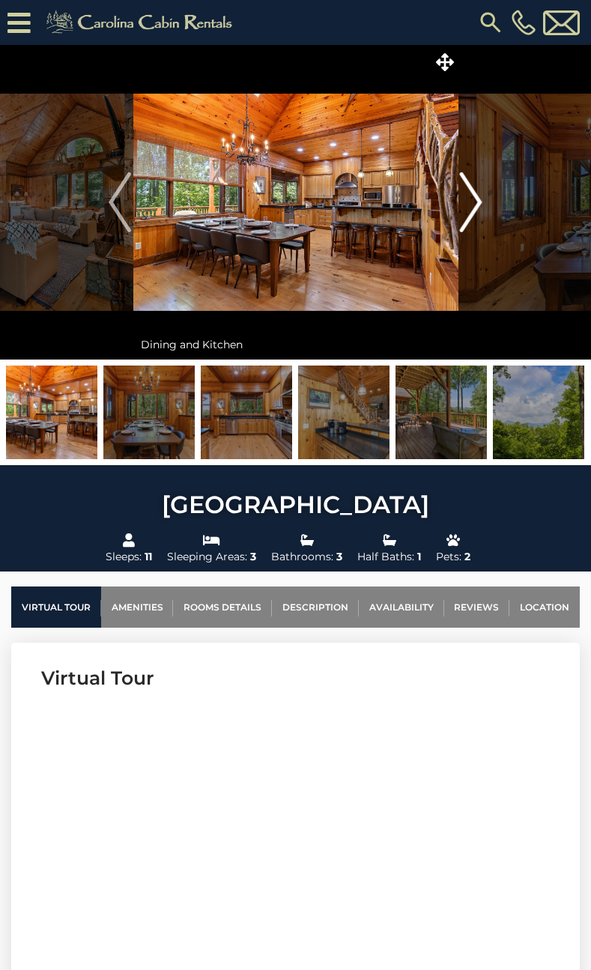
click at [479, 196] on img "Next" at bounding box center [471, 202] width 22 height 60
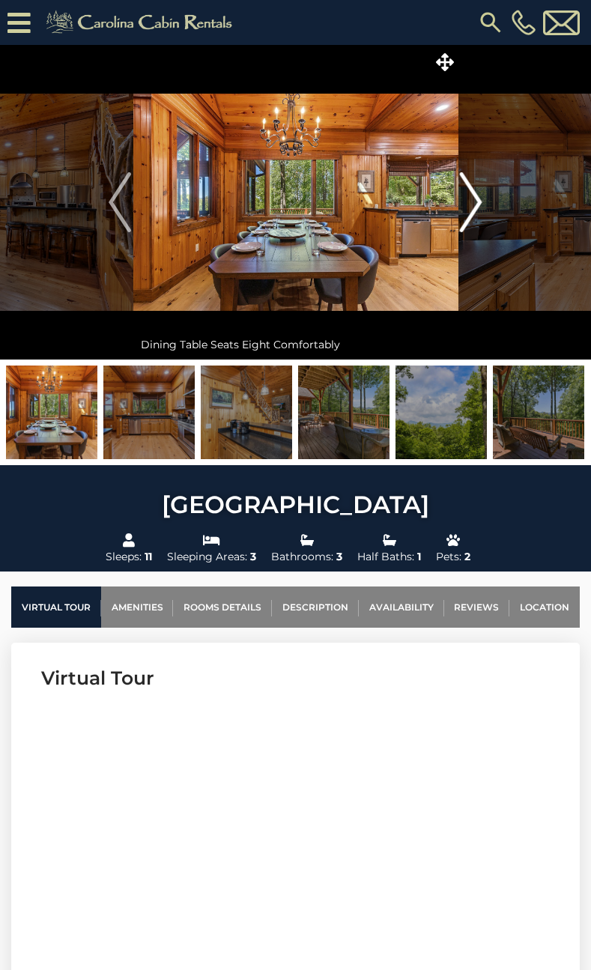
click at [479, 196] on img "Next" at bounding box center [471, 202] width 22 height 60
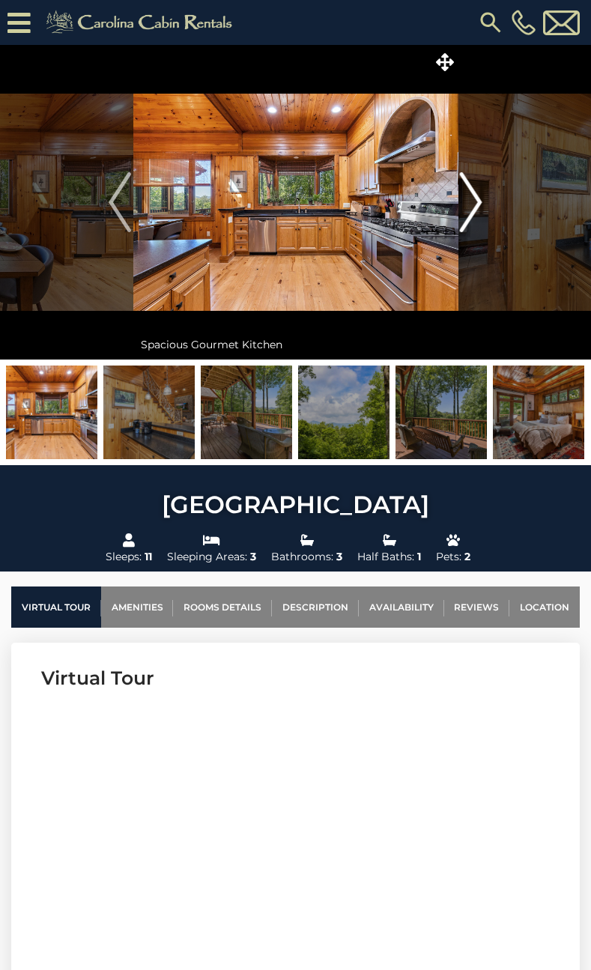
click at [478, 197] on img "Next" at bounding box center [471, 202] width 22 height 60
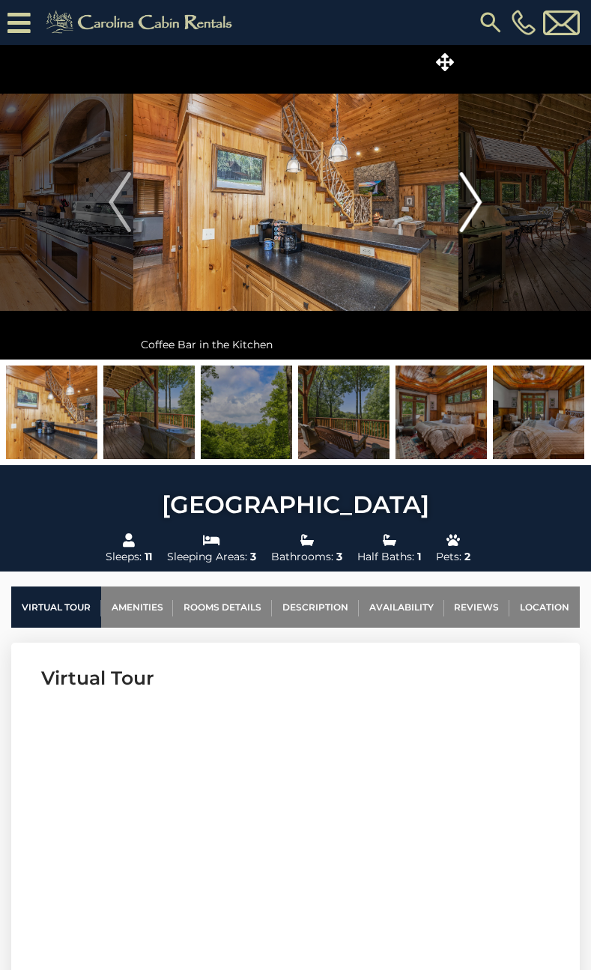
click at [478, 197] on img "Next" at bounding box center [471, 202] width 22 height 60
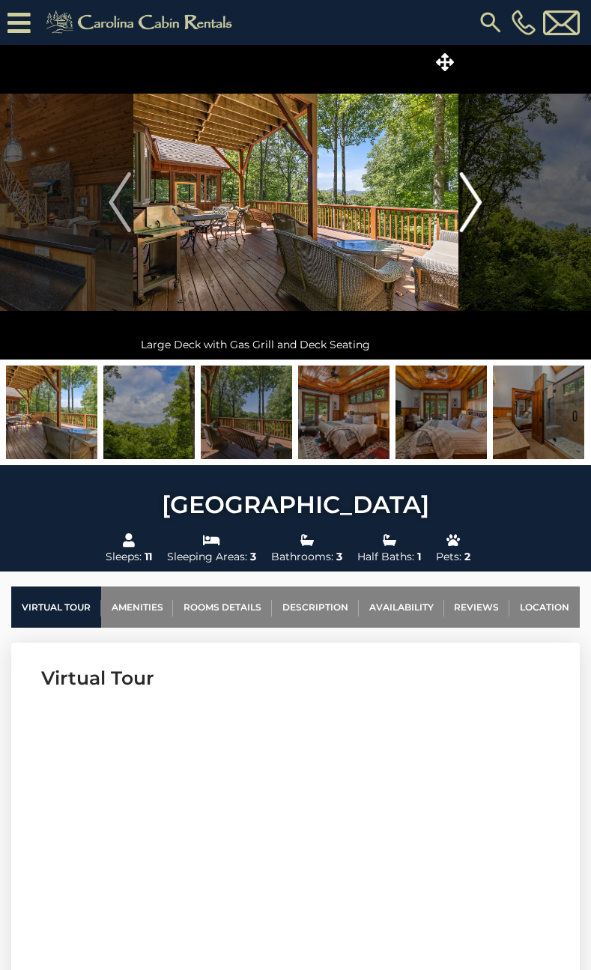
click at [478, 197] on img "Next" at bounding box center [471, 202] width 22 height 60
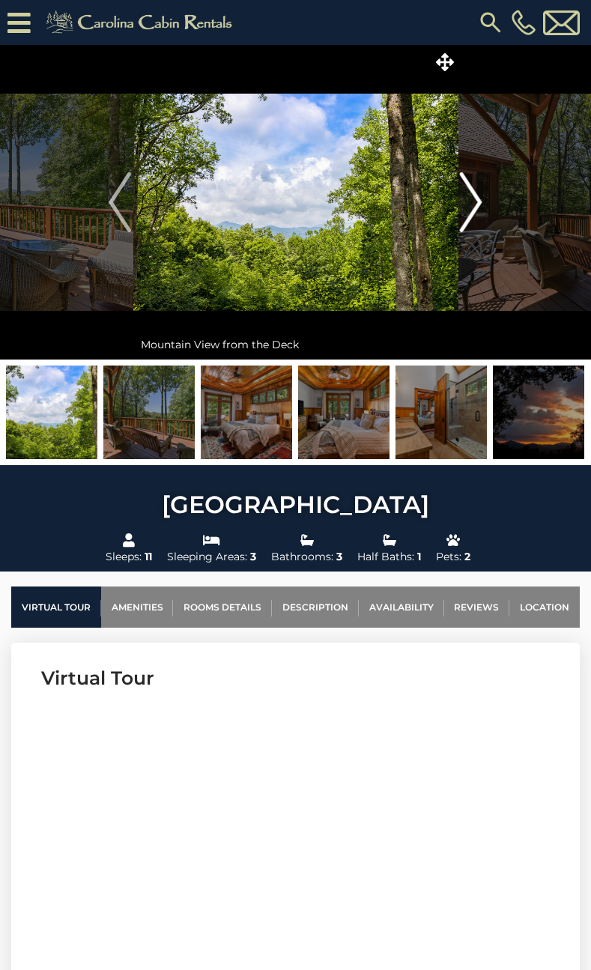
click at [475, 198] on img "Next" at bounding box center [471, 202] width 22 height 60
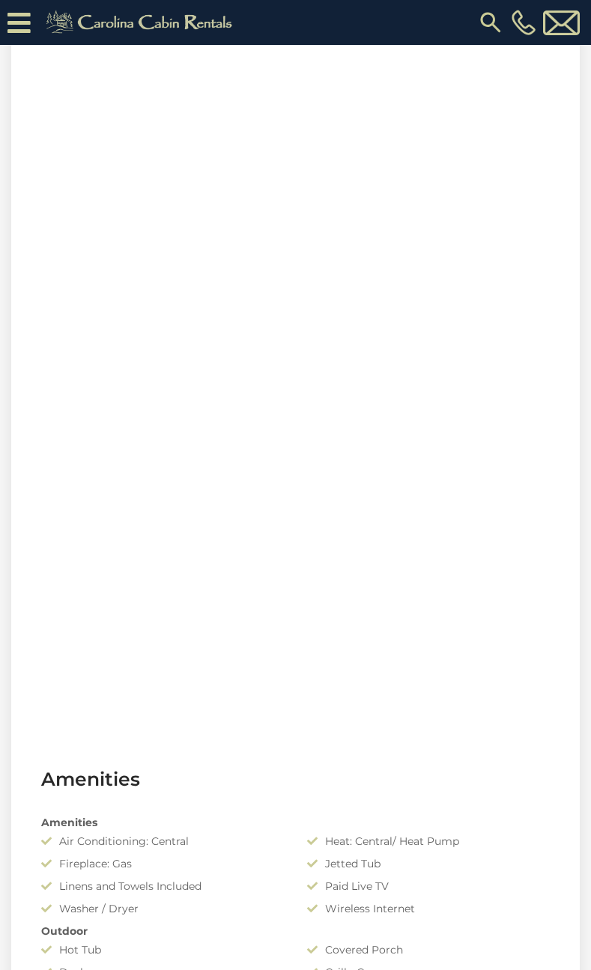
scroll to position [599, 0]
